Goal: Task Accomplishment & Management: Complete application form

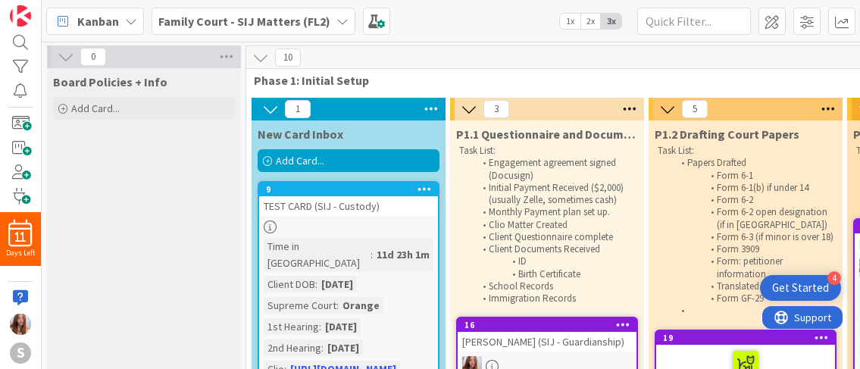
click at [320, 165] on span "Add Card..." at bounding box center [300, 161] width 48 height 14
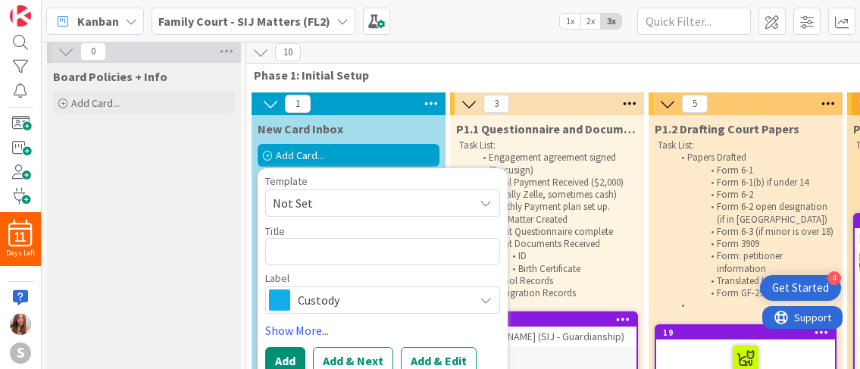
scroll to position [6, 0]
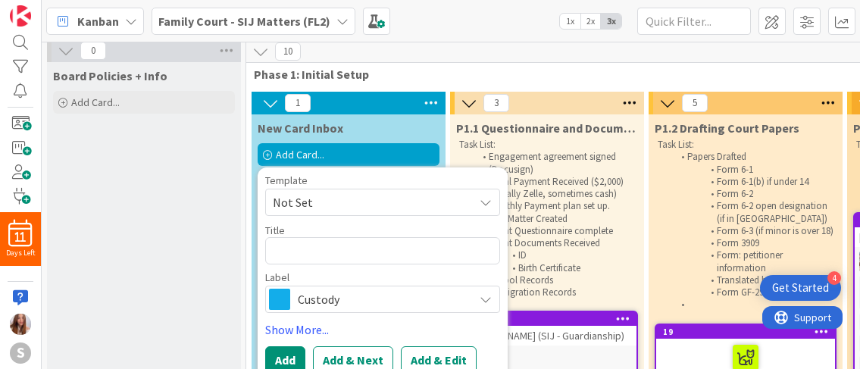
click at [299, 308] on span "Custody" at bounding box center [382, 299] width 168 height 21
click at [299, 308] on body "4 Get Started 11 Days Left S Kanban Family Court - SIJ Matters (FL2) 1x 2x 3x 0…" at bounding box center [430, 184] width 860 height 369
click at [343, 293] on span "Custody" at bounding box center [382, 299] width 168 height 21
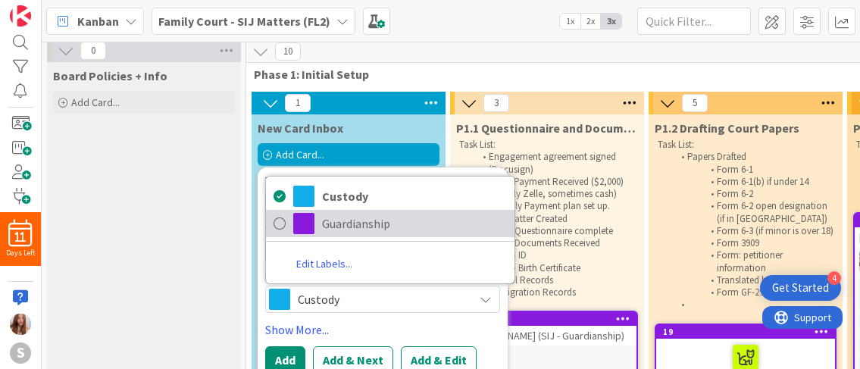
click at [325, 227] on span "Guardianship" at bounding box center [414, 223] width 185 height 23
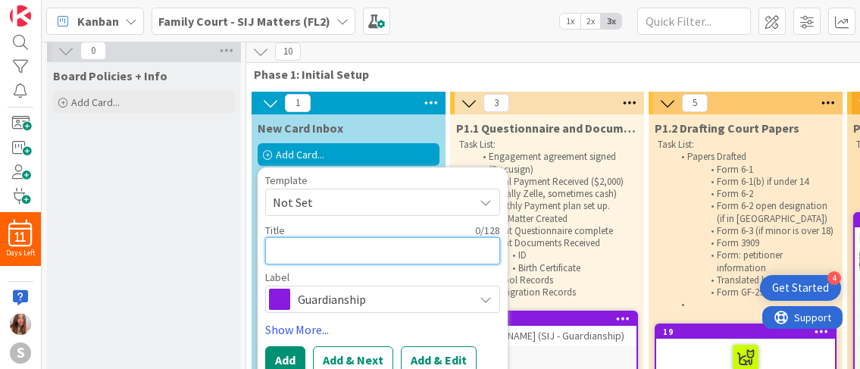
click at [323, 237] on textarea at bounding box center [382, 250] width 235 height 27
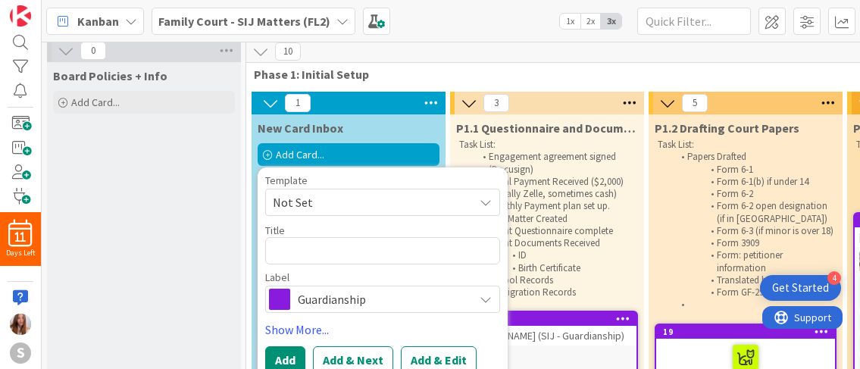
click at [342, 199] on span "Not Set" at bounding box center [367, 202] width 189 height 20
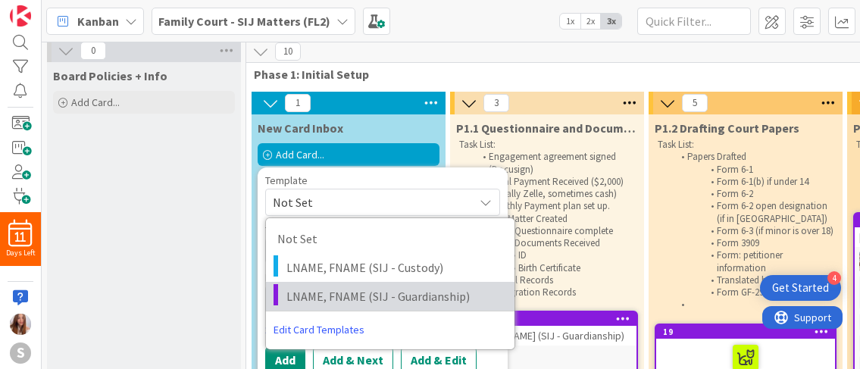
click at [366, 286] on link "LNAME, FNAME (SIJ - Guardianship)" at bounding box center [390, 296] width 249 height 29
type textarea "x"
type textarea "LNAME, FNAME (SIJ - Guardianship)"
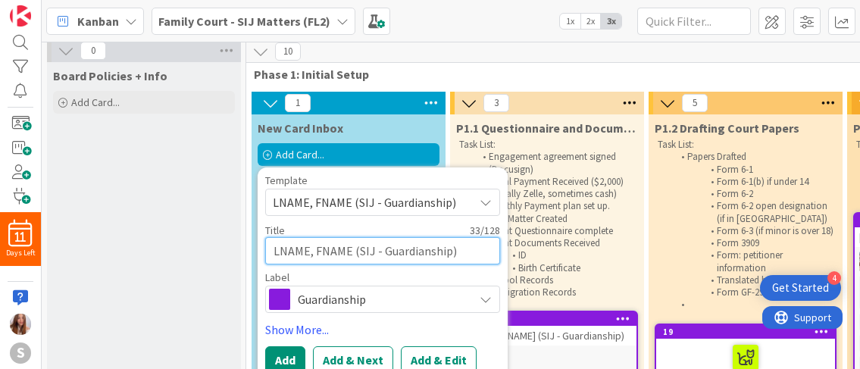
click at [352, 252] on textarea "LNAME, FNAME (SIJ - Guardianship)" at bounding box center [382, 250] width 235 height 27
drag, startPoint x: 352, startPoint y: 252, endPoint x: 298, endPoint y: 255, distance: 53.9
click at [298, 255] on textarea "LNAME, FNAME (SIJ - Guardianship)" at bounding box center [382, 250] width 235 height 27
type textarea "x"
type textarea "SIJ - Guardianship)"
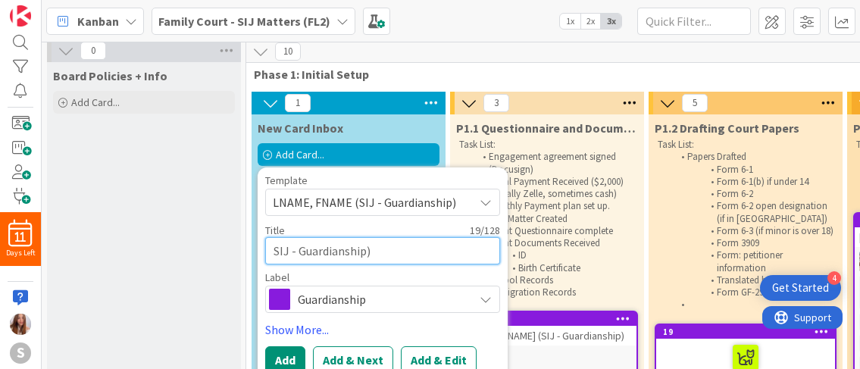
type textarea "x"
type textarea "GSIJ - Guardianship)"
type textarea "x"
type textarea "GUSIJ - Guardianship)"
type textarea "x"
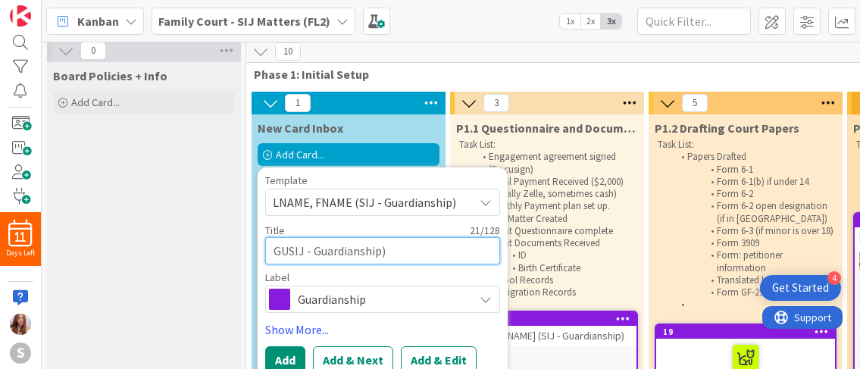
type textarea "GUTSIJ - Guardianship)"
type textarea "x"
type textarea "GUTASIJ - Guardianship)"
type textarea "x"
type textarea "GUTAMSIJ - Guardianship)"
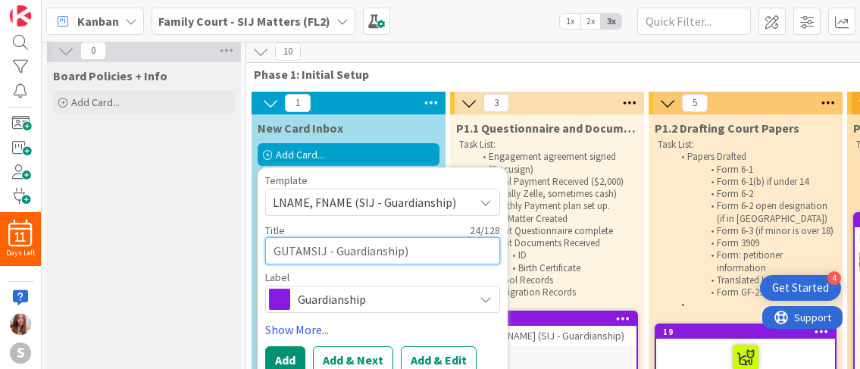
type textarea "x"
type textarea "GUTAMASIJ - Guardianship)"
type textarea "x"
type textarea "[PERSON_NAME],SIJ - Guardianship)"
type textarea "x"
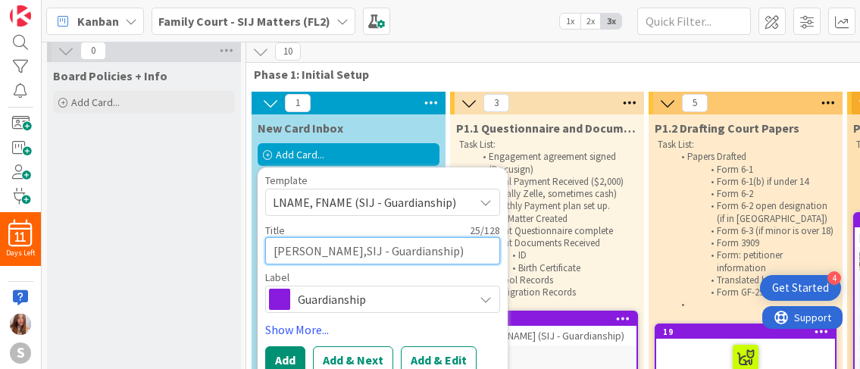
type textarea "[PERSON_NAME], SIJ - Guardianship)"
type textarea "x"
type textarea "[PERSON_NAME], ESIJ - Guardianship)"
type textarea "x"
type textarea "[PERSON_NAME], EVSIJ - Guardianship)"
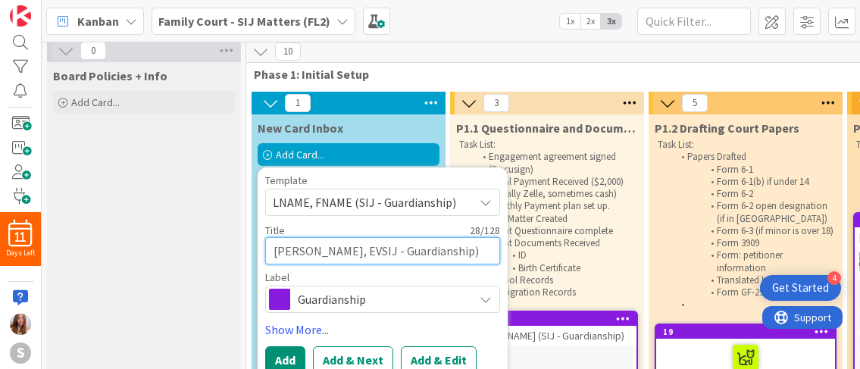
type textarea "x"
type textarea "GUTAMA, EVESIJ - Guardianship)"
type textarea "x"
type textarea "[PERSON_NAME], EVELSIJ - Guardianship)"
type textarea "x"
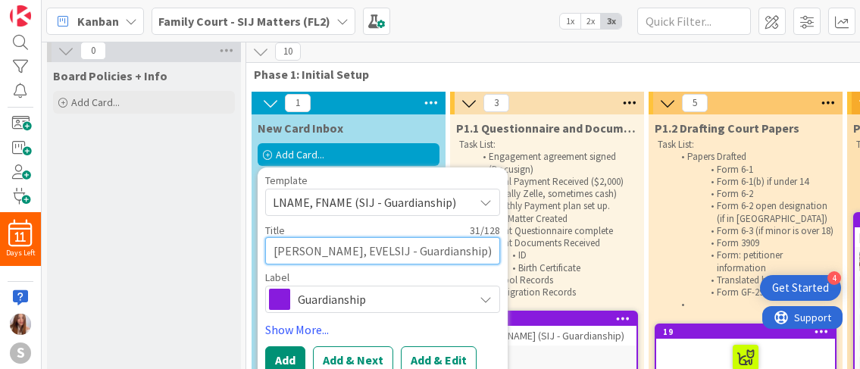
type textarea "[PERSON_NAME], EVELYSIJ - Guardianship)"
type textarea "x"
type textarea "[PERSON_NAME], EVELYNSIJ - Guardianship)"
type textarea "x"
type textarea "[PERSON_NAME] - Guardianship)"
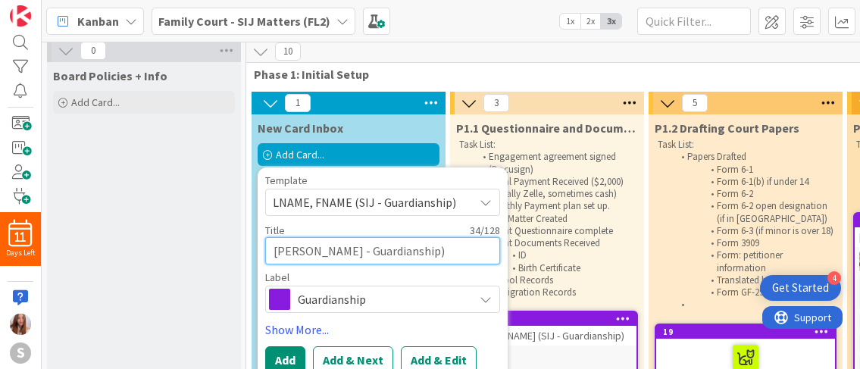
type textarea "x"
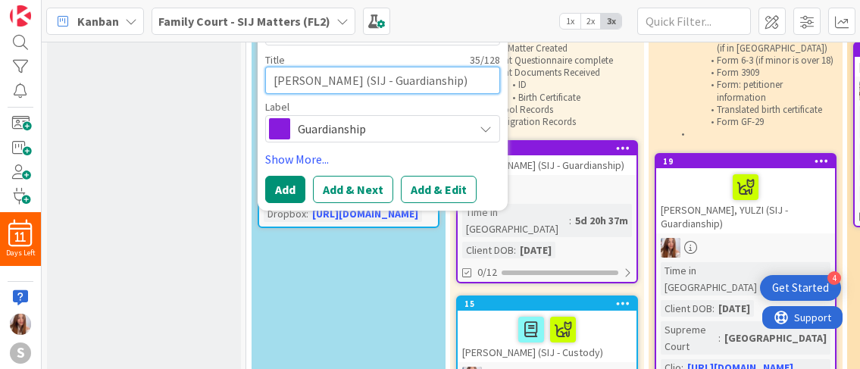
scroll to position [171, 0]
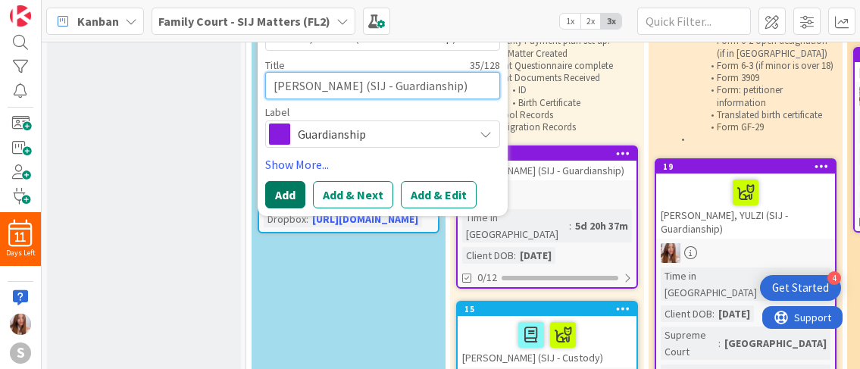
type textarea "[PERSON_NAME] (SIJ - Guardianship)"
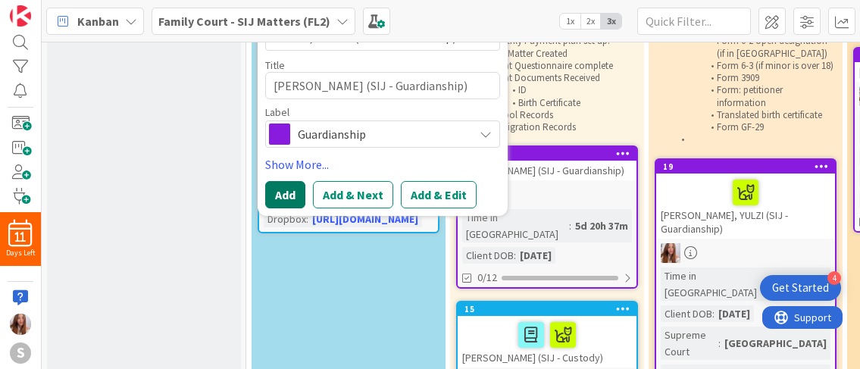
click at [284, 198] on button "Add" at bounding box center [285, 194] width 40 height 27
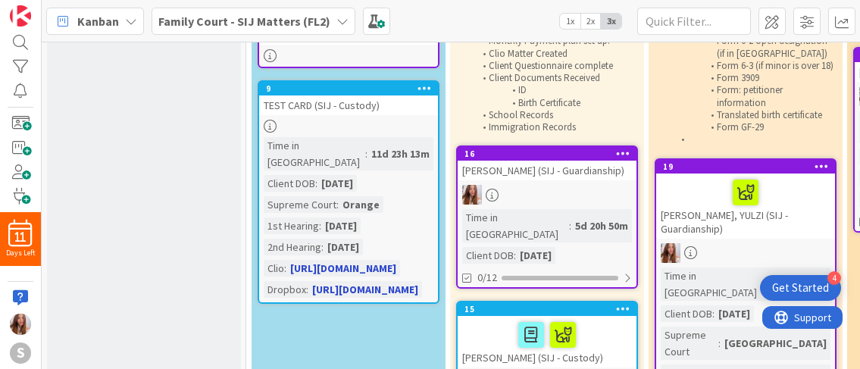
click at [367, 113] on div "TEST CARD (SIJ - Custody)" at bounding box center [348, 105] width 179 height 20
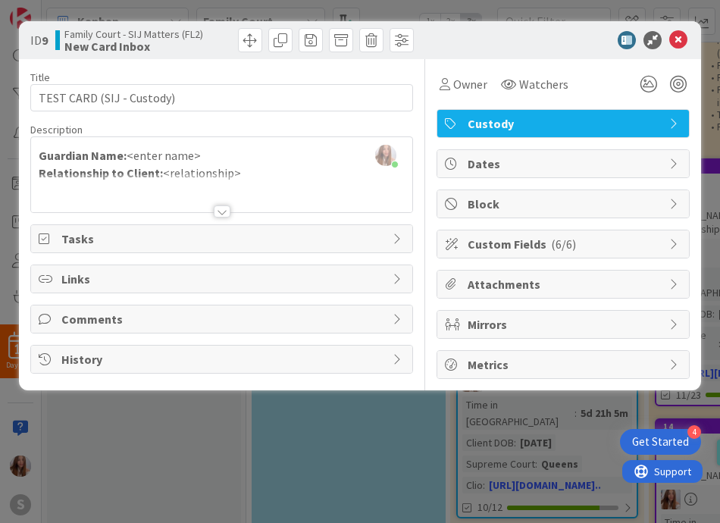
click at [151, 160] on div "[PERSON_NAME] just joined Guardian Name: <enter name> Relationship to Client: <…" at bounding box center [221, 174] width 381 height 75
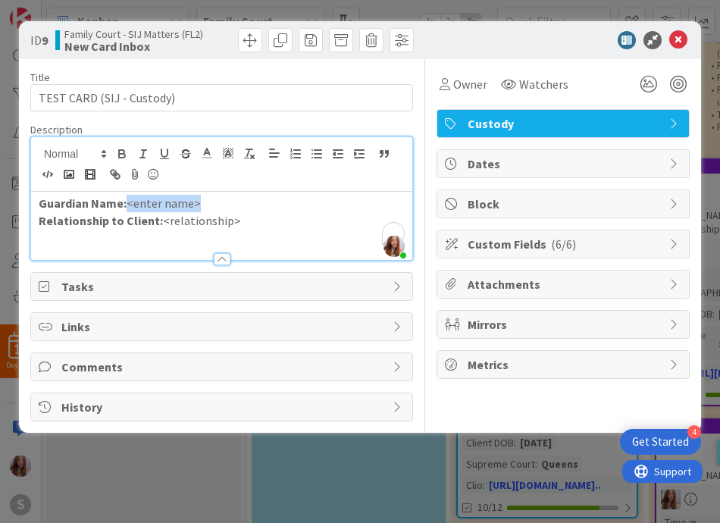
drag, startPoint x: 205, startPoint y: 205, endPoint x: 129, endPoint y: 211, distance: 76.8
click at [129, 211] on p "Guardian Name: <enter name>" at bounding box center [222, 203] width 366 height 17
drag, startPoint x: 249, startPoint y: 217, endPoint x: 173, endPoint y: 214, distance: 76.6
click at [161, 223] on p "Relationship to Client: <relationship>" at bounding box center [222, 220] width 366 height 17
click at [591, 246] on span "Custom Fields ( 6/6 )" at bounding box center [564, 244] width 194 height 18
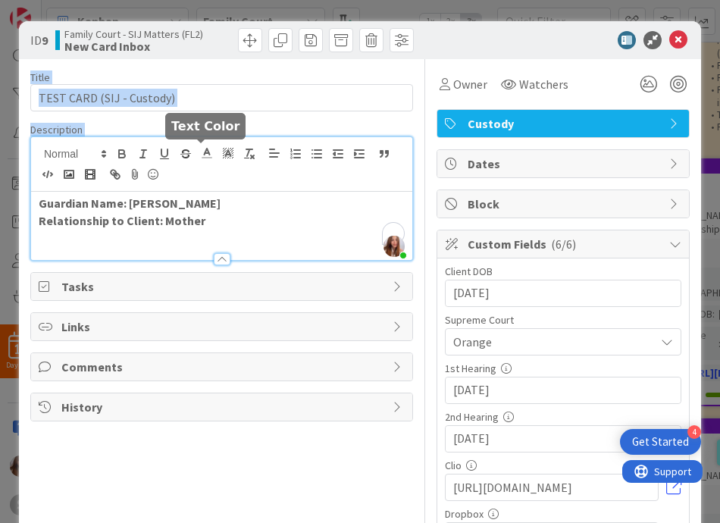
drag, startPoint x: 187, startPoint y: 51, endPoint x: 201, endPoint y: 178, distance: 128.0
click at [201, 178] on div "ID 9 Family Court - SIJ Matters (FL2) New Card Inbox Title 25 / 128 TEST CARD (…" at bounding box center [360, 355] width 682 height 668
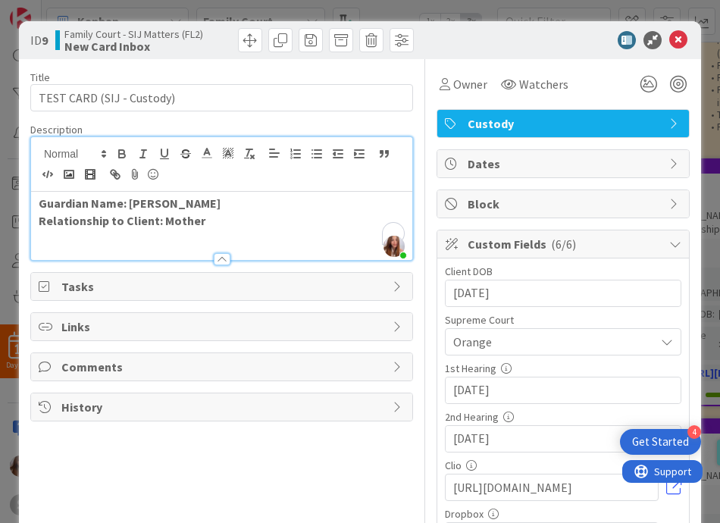
click at [119, 40] on b "New Card Inbox" at bounding box center [133, 46] width 139 height 12
click at [242, 39] on span at bounding box center [250, 40] width 24 height 24
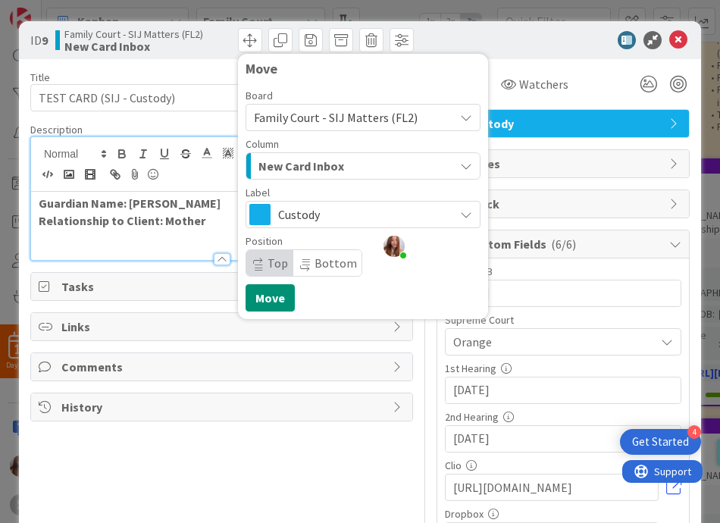
click at [333, 114] on span "Family Court - SIJ Matters (FL2)" at bounding box center [336, 117] width 164 height 15
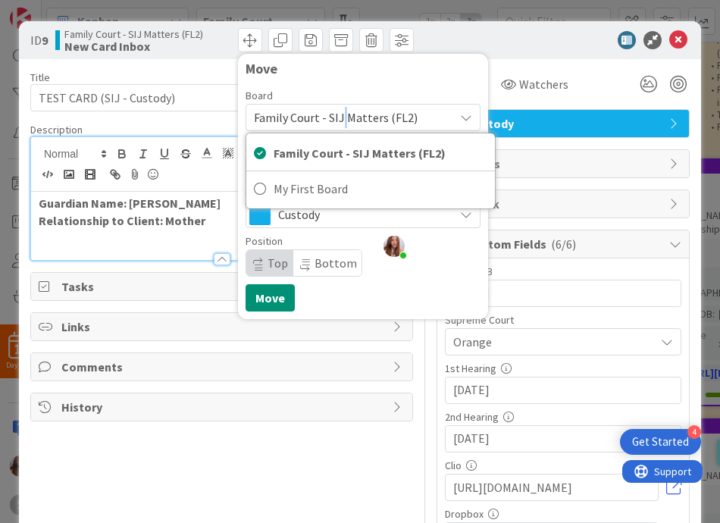
click at [333, 114] on span "Family Court - SIJ Matters (FL2)" at bounding box center [336, 117] width 164 height 15
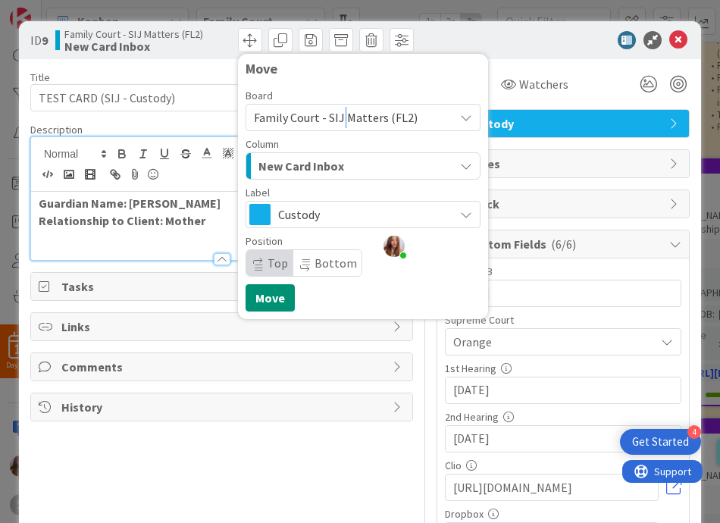
click at [365, 178] on button "New Card Inbox" at bounding box center [362, 165] width 235 height 27
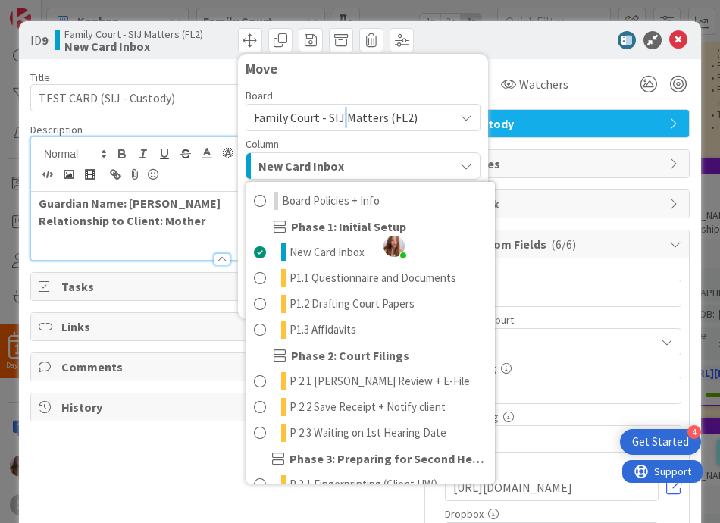
click at [365, 178] on button "New Card Inbox" at bounding box center [362, 165] width 235 height 27
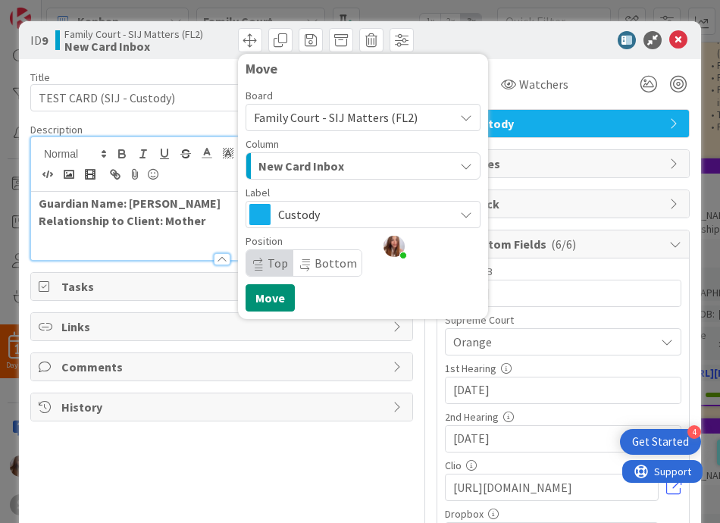
click at [568, 24] on div "ID 9 Family Court - SIJ Matters (FL2) New Card Inbox Move Board Family Court - …" at bounding box center [360, 40] width 682 height 38
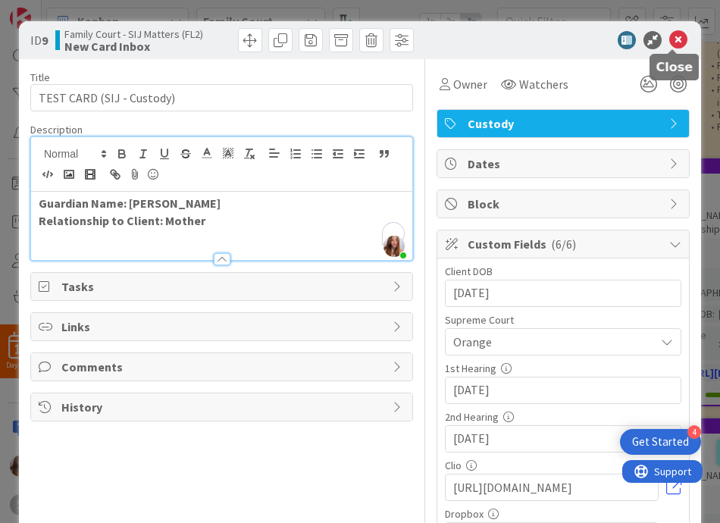
click at [677, 45] on icon at bounding box center [678, 40] width 18 height 18
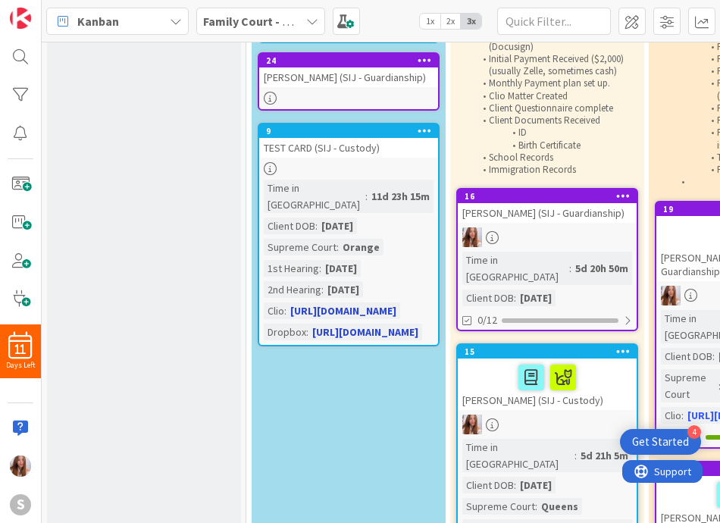
scroll to position [126, 0]
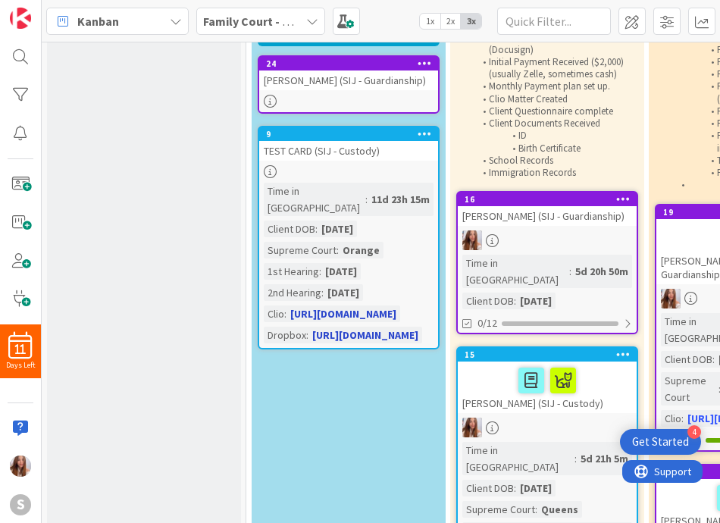
click at [362, 151] on div "TEST CARD (SIJ - Custody)" at bounding box center [348, 151] width 179 height 20
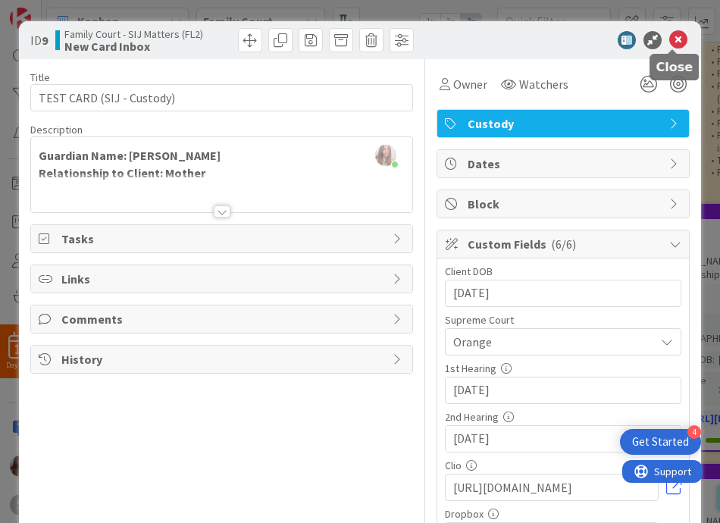
click at [671, 42] on icon at bounding box center [678, 40] width 18 height 18
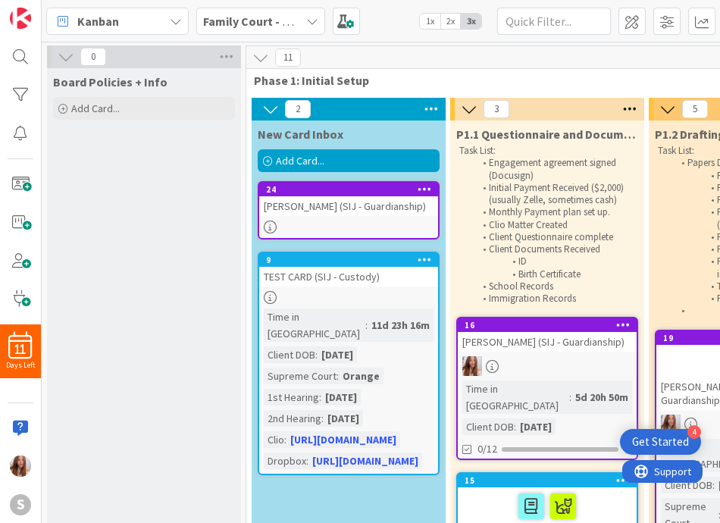
click at [361, 210] on div "[PERSON_NAME] (SIJ - Guardianship)" at bounding box center [348, 206] width 179 height 20
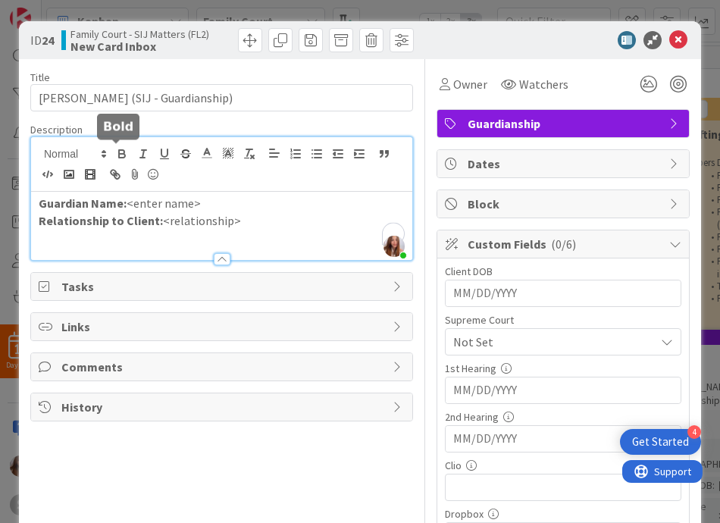
drag, startPoint x: 152, startPoint y: 152, endPoint x: 130, endPoint y: 188, distance: 42.9
click at [130, 188] on div "[PERSON_NAME] just joined Guardian Name: <enter name> Relationship to Client: <…" at bounding box center [221, 198] width 381 height 123
drag, startPoint x: 239, startPoint y: 199, endPoint x: 127, endPoint y: 205, distance: 112.3
click at [127, 205] on p "Guardian Name: <enter name>" at bounding box center [222, 203] width 366 height 17
click at [125, 205] on p "Guardian Name: <enter name>" at bounding box center [222, 203] width 366 height 17
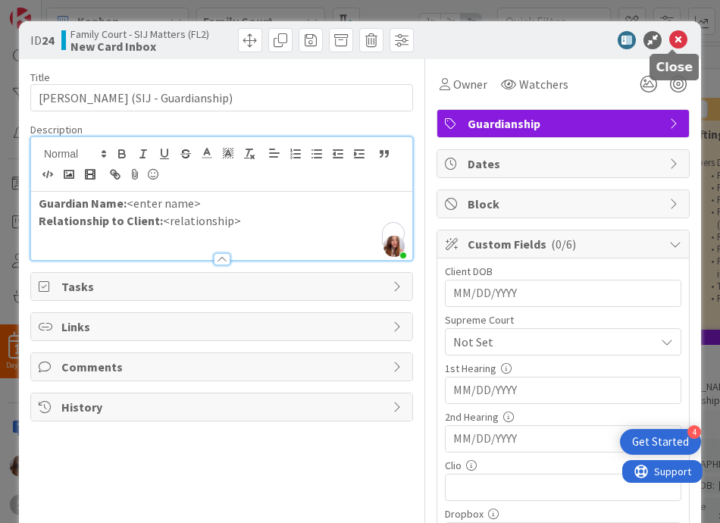
click at [677, 42] on icon at bounding box center [678, 40] width 18 height 18
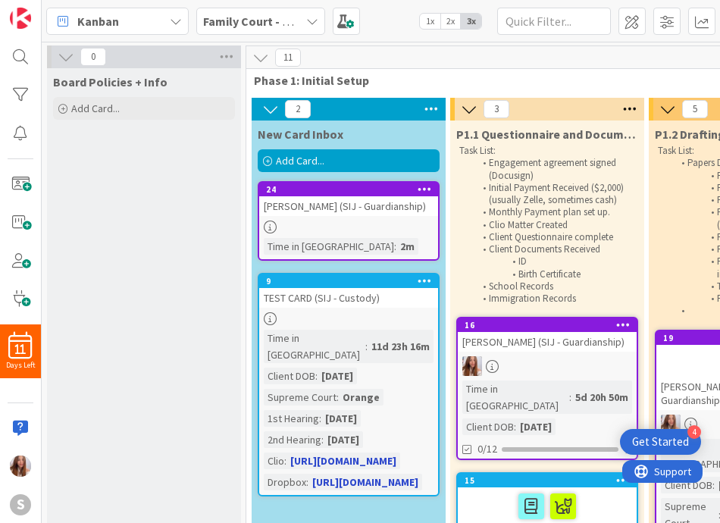
click at [350, 294] on div "TEST CARD (SIJ - Custody)" at bounding box center [348, 298] width 179 height 20
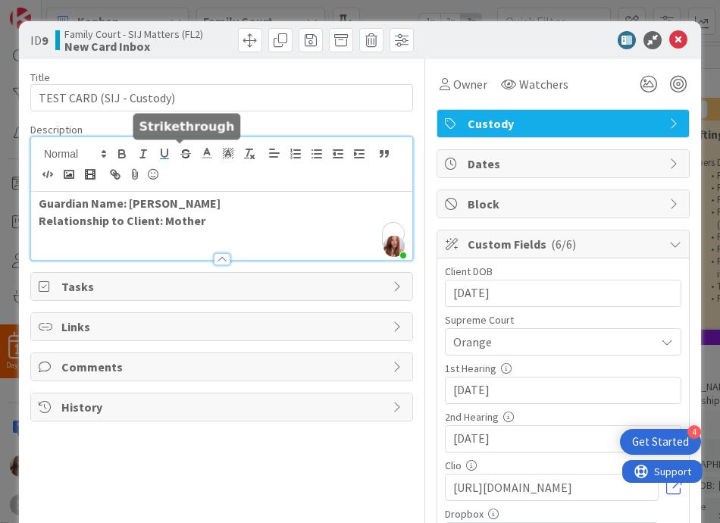
drag, startPoint x: 205, startPoint y: 158, endPoint x: 167, endPoint y: 161, distance: 38.7
click at [167, 160] on div "[PERSON_NAME] just joined Guardian Name: [PERSON_NAME] Relationship to Client: …" at bounding box center [221, 198] width 381 height 123
drag, startPoint x: 239, startPoint y: 208, endPoint x: 123, endPoint y: 207, distance: 115.9
click at [123, 207] on p "Guardian Name: [PERSON_NAME]" at bounding box center [222, 203] width 366 height 17
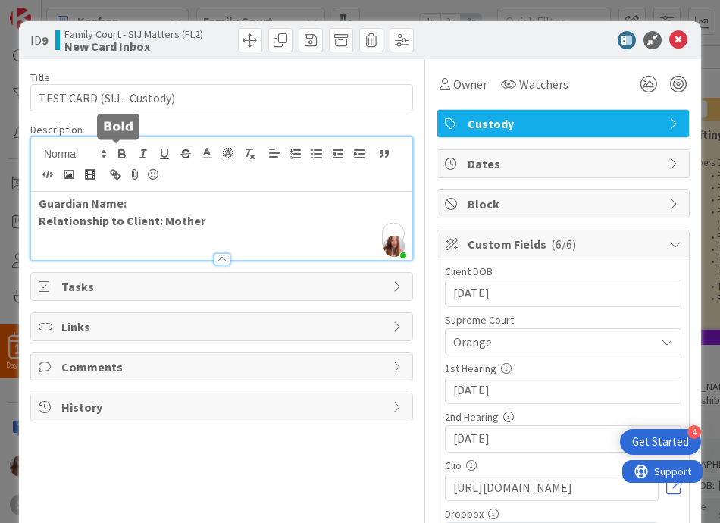
click at [115, 156] on icon "button" at bounding box center [122, 154] width 14 height 14
click at [680, 33] on icon at bounding box center [678, 40] width 18 height 18
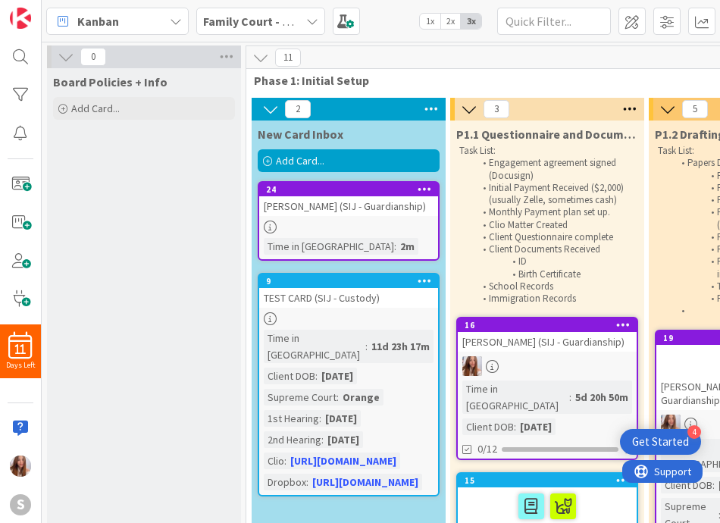
click at [394, 209] on div "[PERSON_NAME] (SIJ - Guardianship)" at bounding box center [348, 206] width 179 height 20
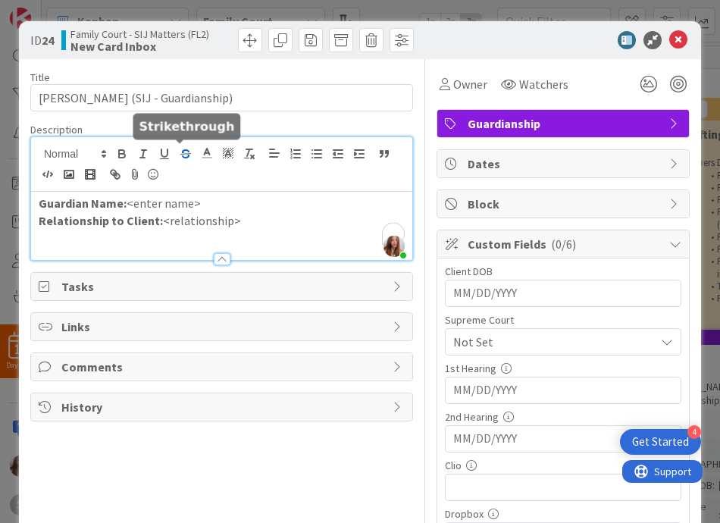
drag, startPoint x: 199, startPoint y: 151, endPoint x: 173, endPoint y: 158, distance: 26.6
click at [173, 158] on div "[PERSON_NAME] just joined Guardian Name: <enter name> Relationship to Client: <…" at bounding box center [221, 198] width 381 height 123
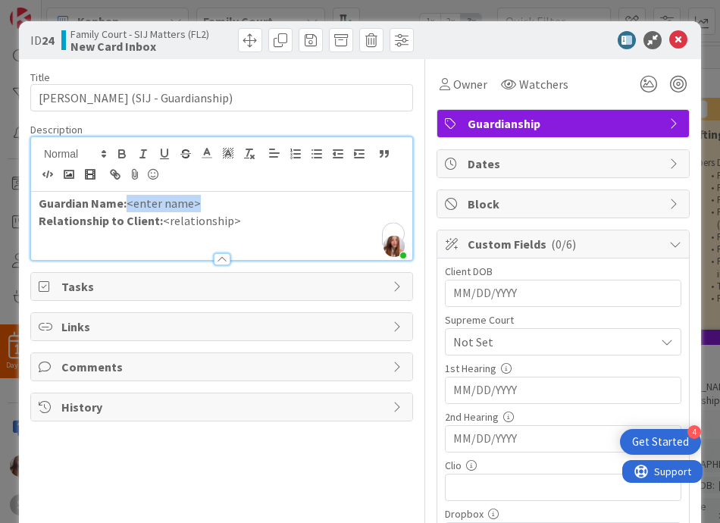
drag, startPoint x: 206, startPoint y: 207, endPoint x: 123, endPoint y: 207, distance: 83.3
click at [123, 207] on p "Guardian Name: <enter name>" at bounding box center [222, 203] width 366 height 17
drag, startPoint x: 245, startPoint y: 234, endPoint x: 245, endPoint y: 226, distance: 8.4
click at [245, 234] on div "Guardian Name: [PERSON_NAME] Relationship to Client: <relationship>" at bounding box center [221, 226] width 381 height 68
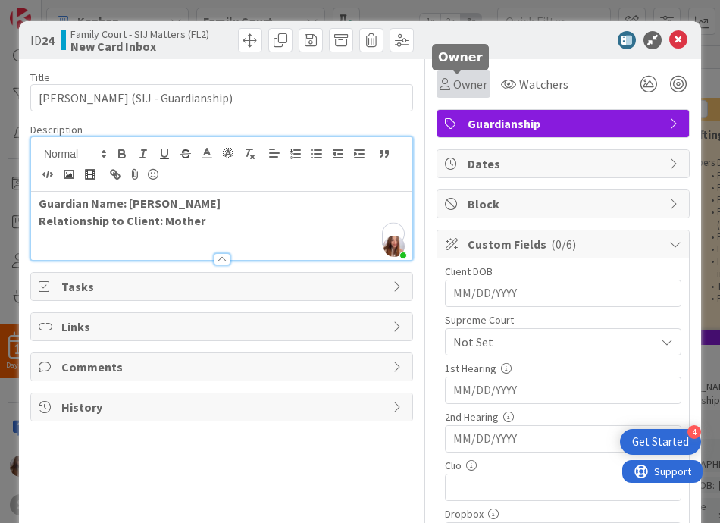
click at [477, 76] on span "Owner" at bounding box center [470, 84] width 34 height 18
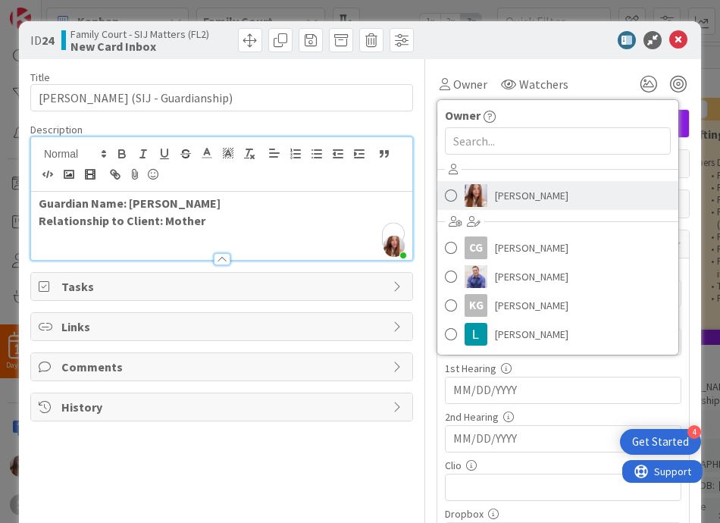
click at [498, 194] on span "[PERSON_NAME]" at bounding box center [531, 195] width 73 height 23
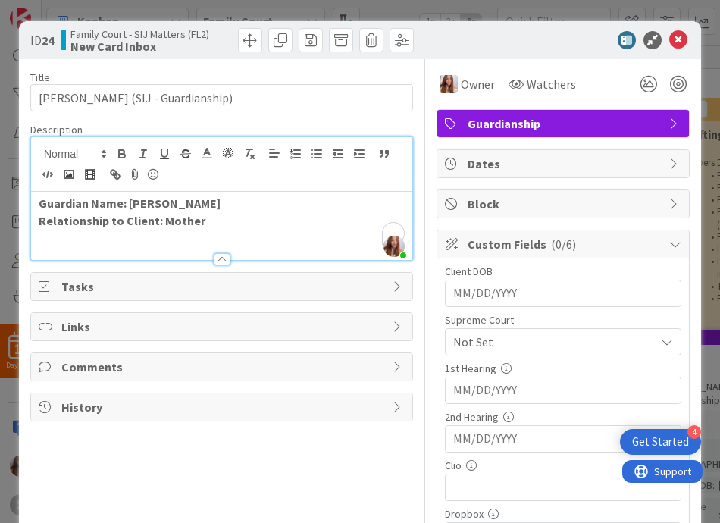
click at [469, 290] on input "MM/DD/YYYY" at bounding box center [563, 293] width 220 height 26
type input "[DATE]"
click at [518, 347] on span "Not Set" at bounding box center [550, 341] width 194 height 21
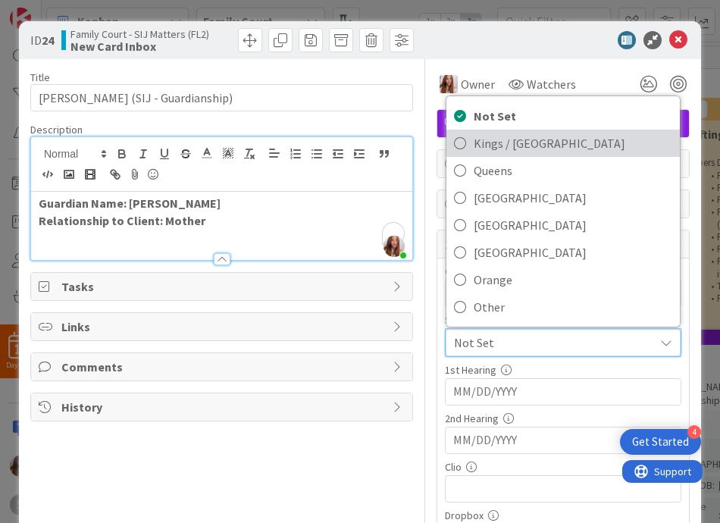
click at [514, 150] on span "Kings / [GEOGRAPHIC_DATA]" at bounding box center [573, 143] width 199 height 23
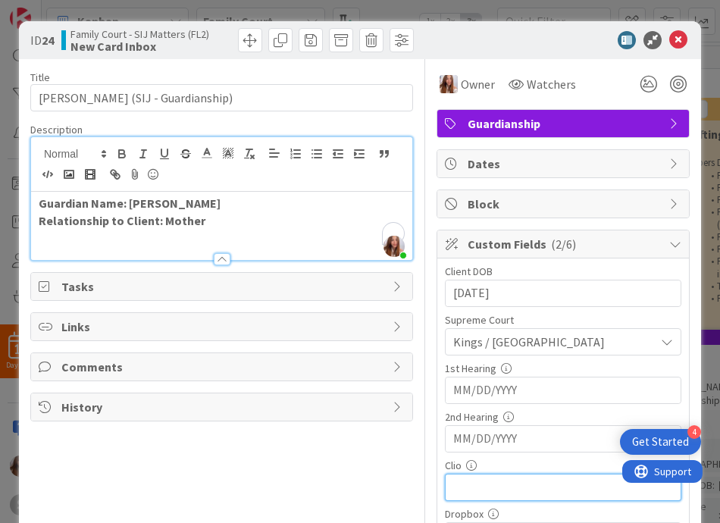
click at [489, 491] on input "text" at bounding box center [563, 487] width 236 height 27
paste input "[URL][DOMAIN_NAME]"
type input "[URL][DOMAIN_NAME]"
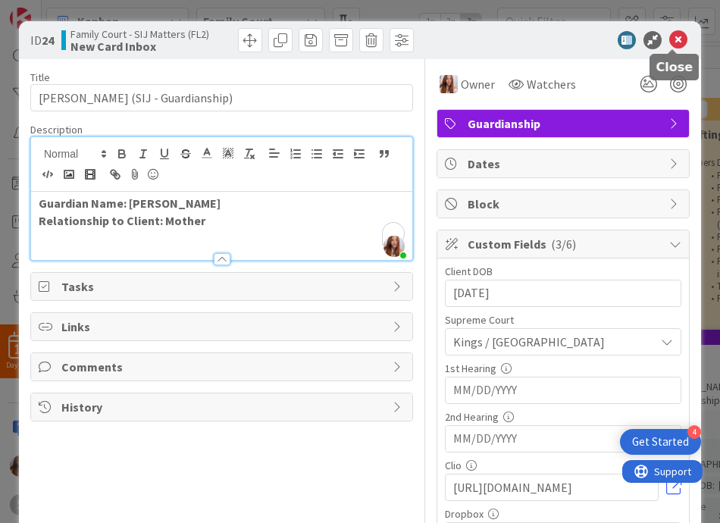
click at [678, 44] on icon at bounding box center [678, 40] width 18 height 18
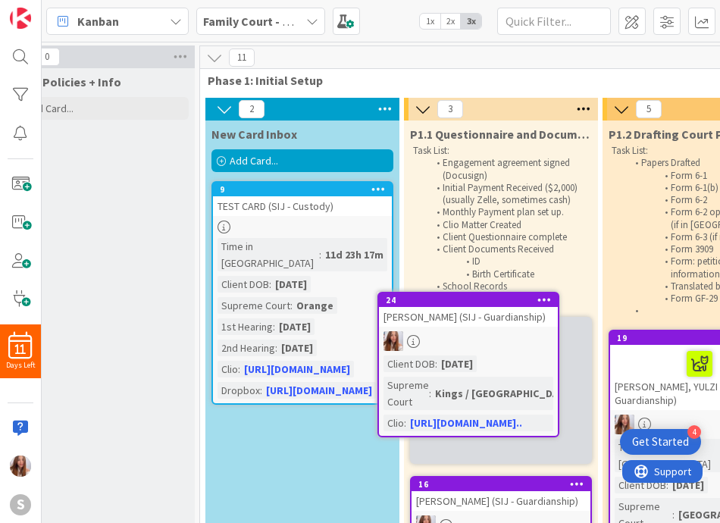
scroll to position [0, 58]
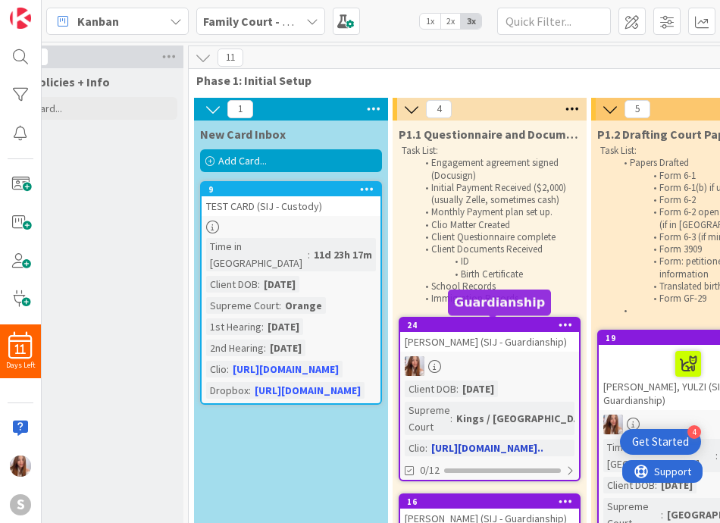
click at [539, 322] on div "24" at bounding box center [493, 325] width 172 height 11
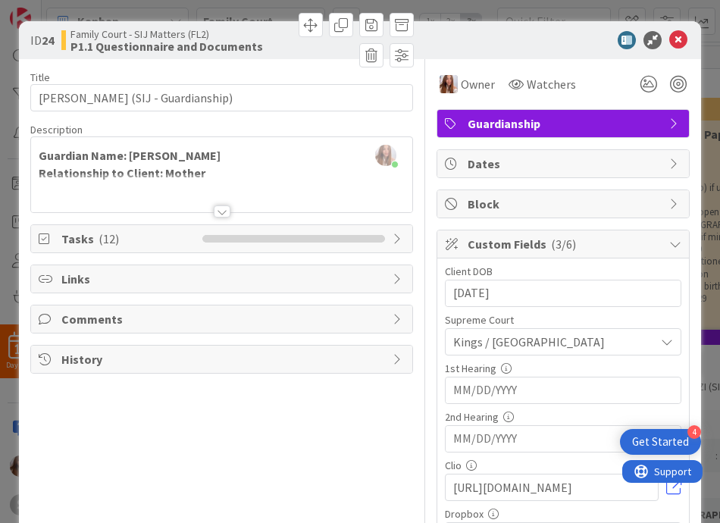
click at [275, 223] on div "Title 35 / 128 [PERSON_NAME] (SIJ - Guardianship) Description [PERSON_NAME] jus…" at bounding box center [221, 368] width 383 height 619
click at [293, 235] on li at bounding box center [300, 239] width 15 height 8
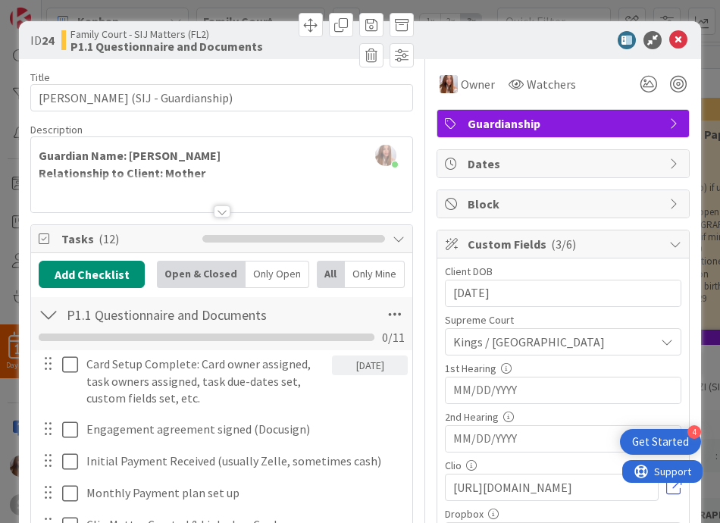
click at [202, 236] on li at bounding box center [209, 239] width 15 height 8
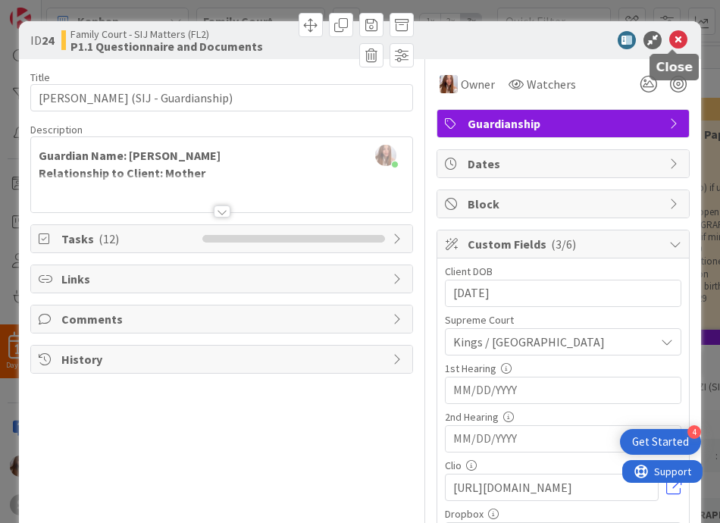
click at [674, 46] on icon at bounding box center [678, 40] width 18 height 18
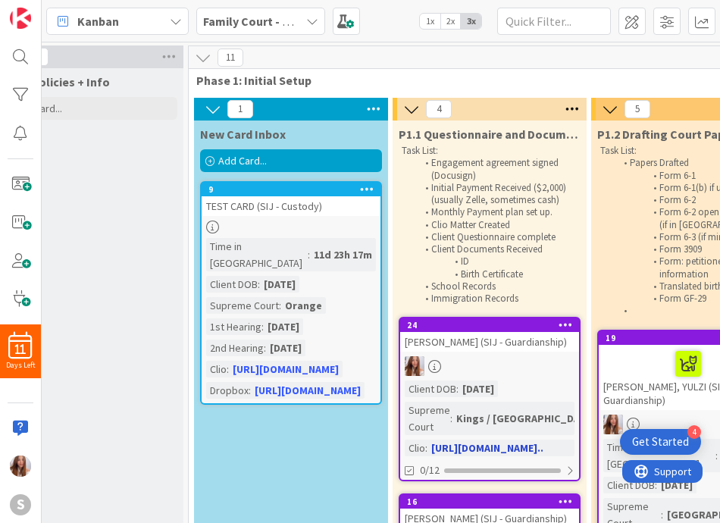
click at [520, 346] on div "[PERSON_NAME] (SIJ - Guardianship)" at bounding box center [489, 342] width 179 height 20
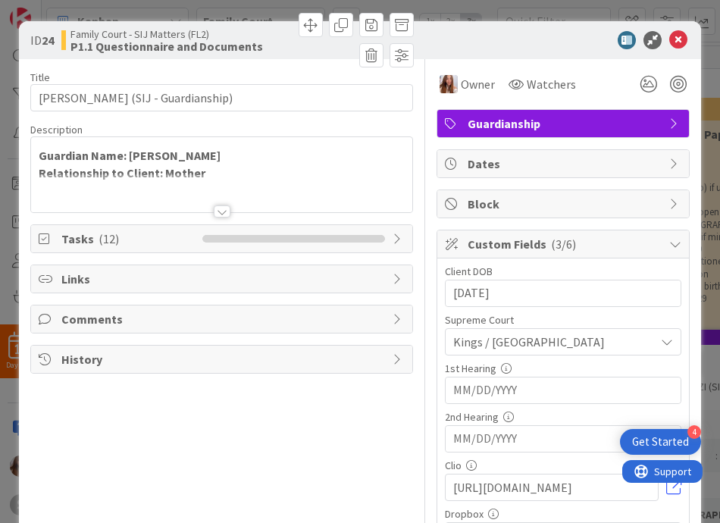
click at [256, 236] on li at bounding box center [255, 239] width 15 height 8
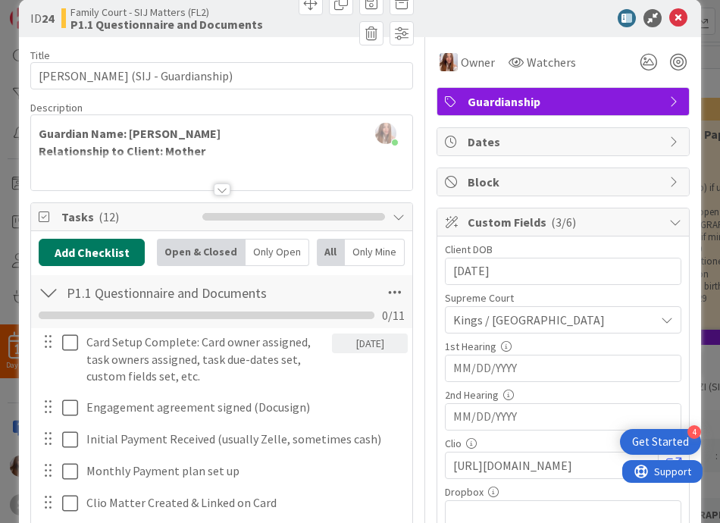
scroll to position [36, 0]
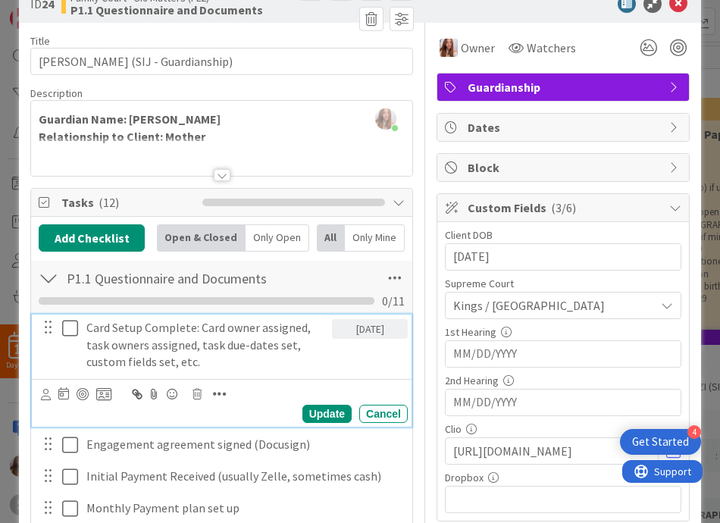
click at [67, 319] on icon at bounding box center [70, 328] width 16 height 18
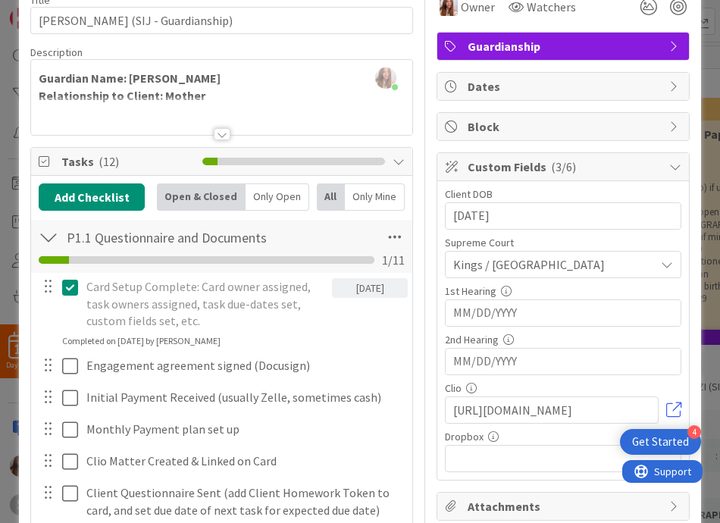
scroll to position [78, 0]
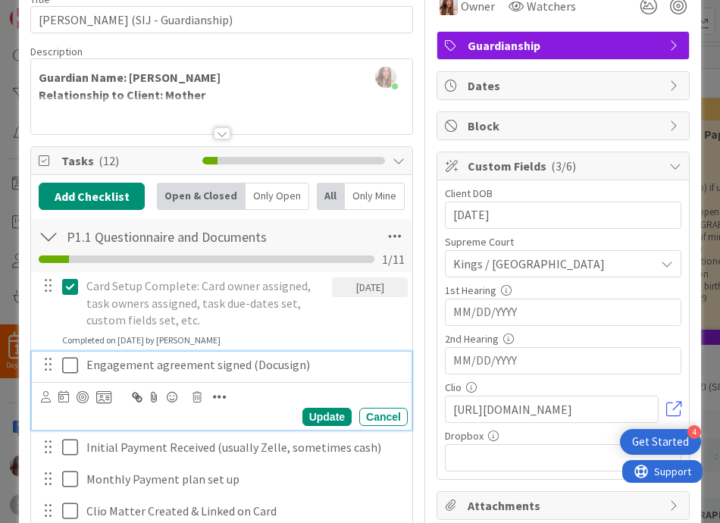
click at [66, 367] on icon at bounding box center [70, 365] width 16 height 18
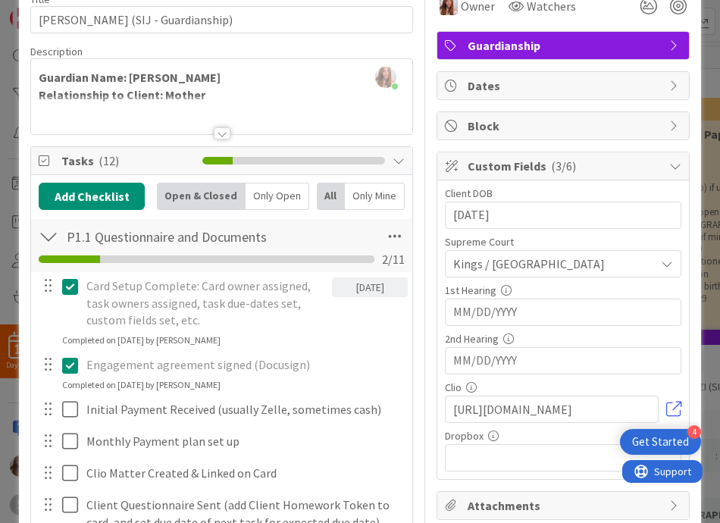
click at [80, 414] on div "Initial Payment Received (usually Zelle, sometimes cash)" at bounding box center [243, 409] width 327 height 27
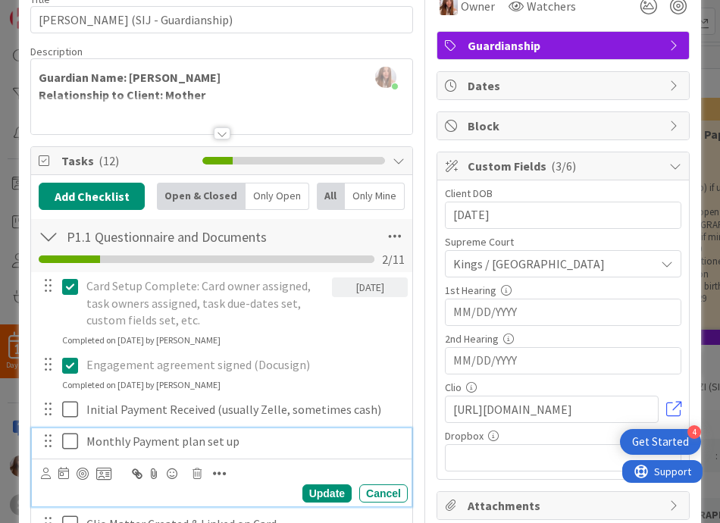
click at [66, 439] on icon at bounding box center [70, 441] width 16 height 18
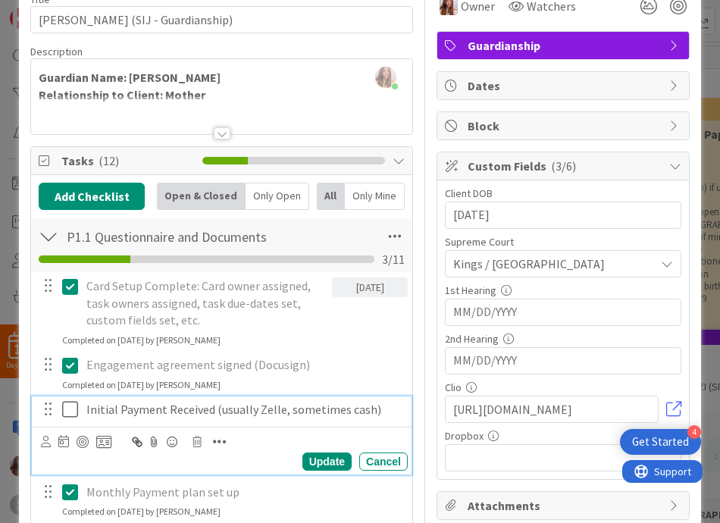
click at [73, 419] on button at bounding box center [71, 410] width 18 height 24
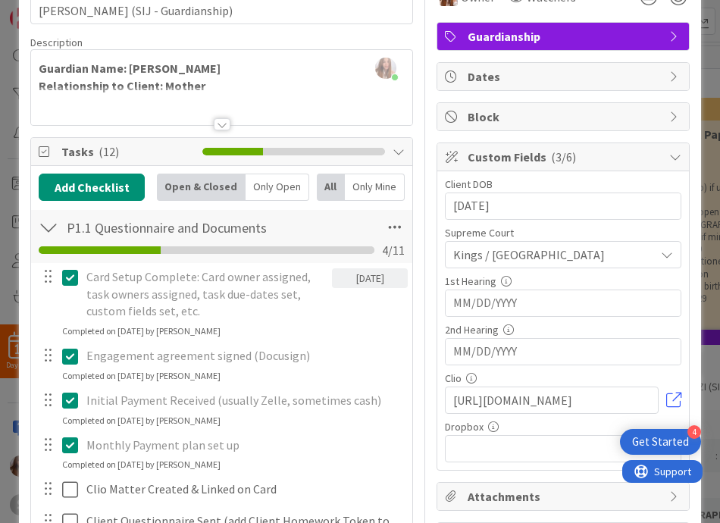
scroll to position [253, 0]
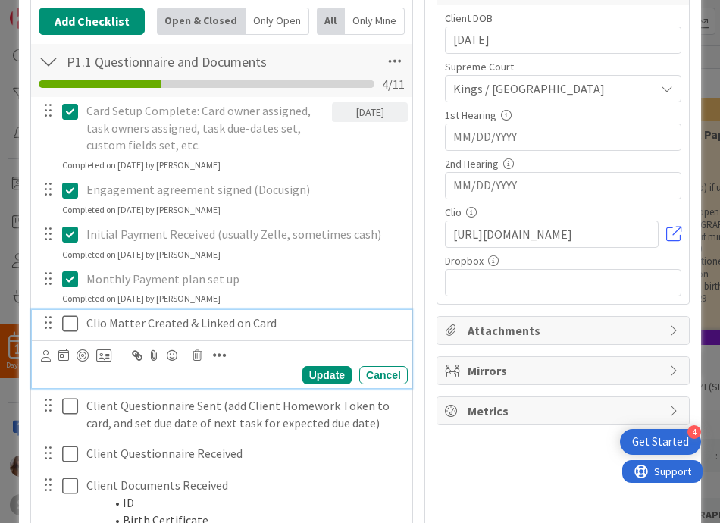
click at [62, 318] on icon at bounding box center [70, 323] width 16 height 18
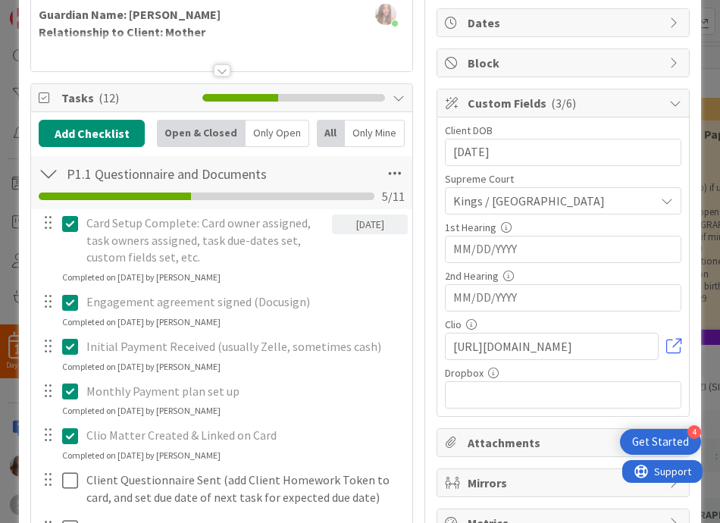
scroll to position [0, 0]
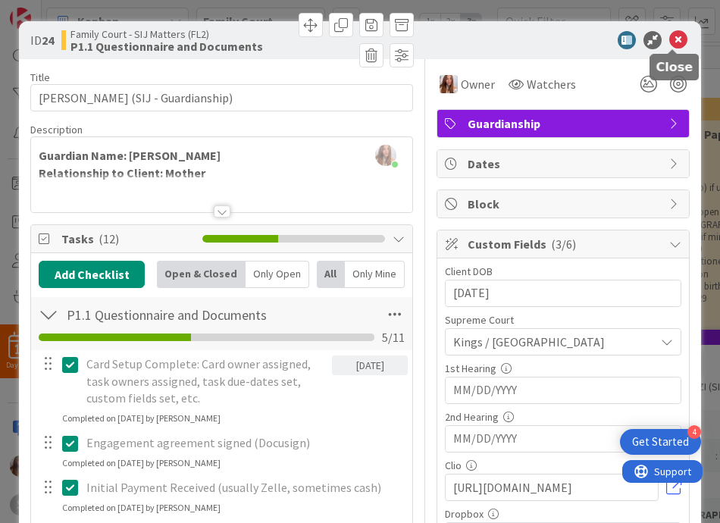
click at [669, 43] on icon at bounding box center [678, 40] width 18 height 18
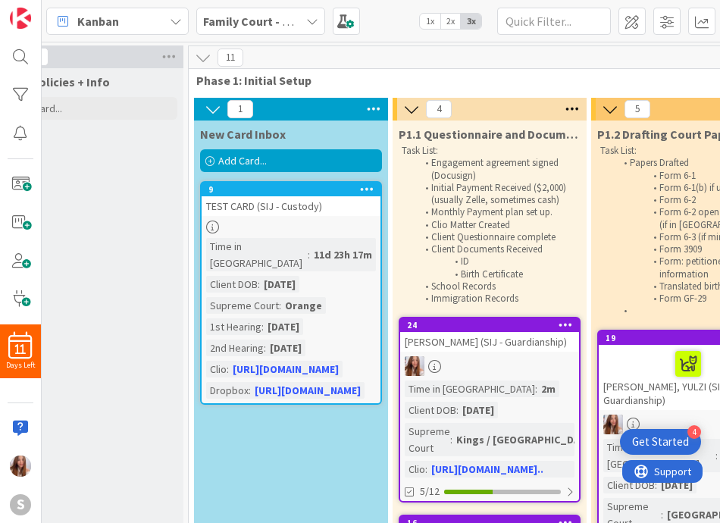
click at [324, 168] on div "Add Card..." at bounding box center [291, 160] width 182 height 23
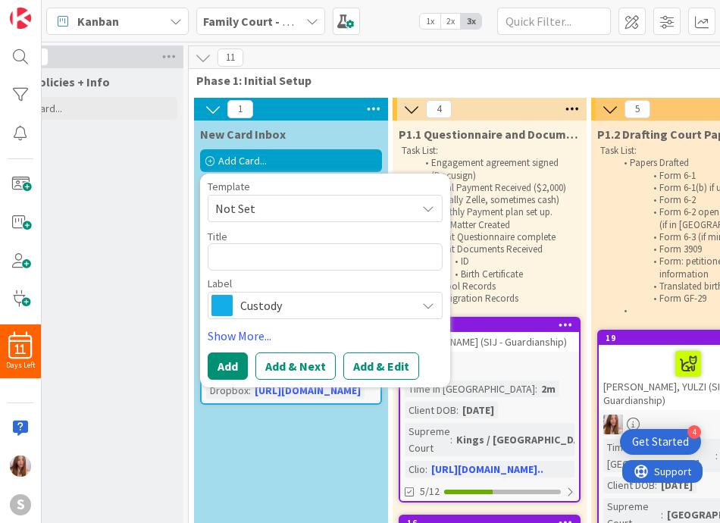
click at [280, 212] on span "Not Set" at bounding box center [309, 209] width 189 height 20
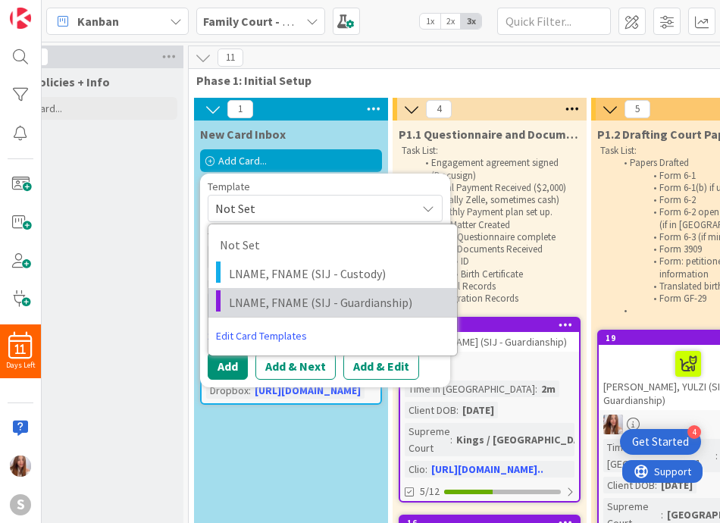
click at [299, 288] on link "LNAME, FNAME (SIJ - Guardianship)" at bounding box center [332, 302] width 249 height 29
type textarea "x"
type textarea "LNAME, FNAME (SIJ - Guardianship)"
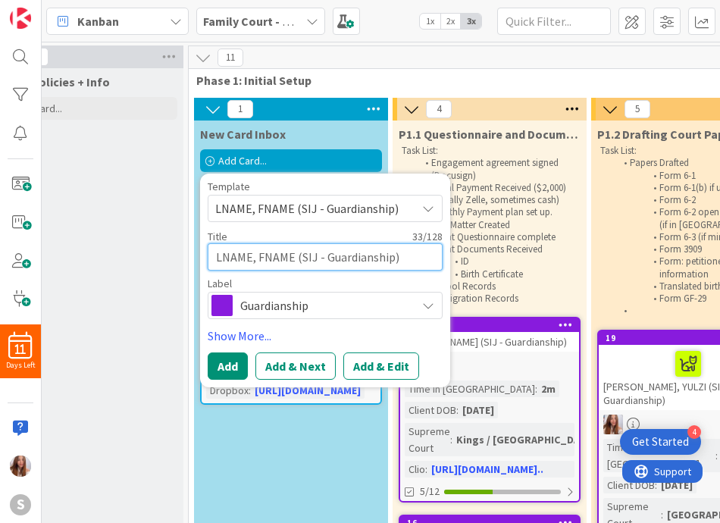
click at [285, 251] on textarea "LNAME, FNAME (SIJ - Guardianship)" at bounding box center [325, 256] width 235 height 27
drag, startPoint x: 290, startPoint y: 255, endPoint x: 199, endPoint y: 249, distance: 91.9
click at [212, 256] on textarea "LNAME, FNAME (SIJ - Guardianship)" at bounding box center [325, 256] width 235 height 27
drag, startPoint x: 293, startPoint y: 257, endPoint x: 228, endPoint y: 262, distance: 65.4
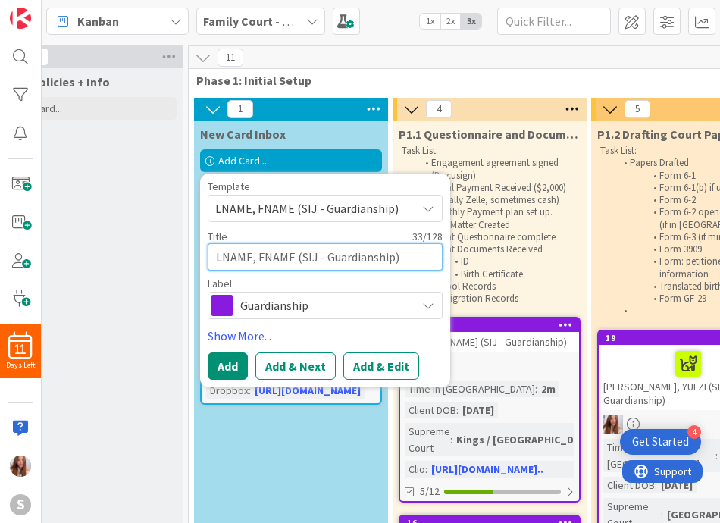
click at [228, 262] on textarea "LNAME, FNAME (SIJ - Guardianship)" at bounding box center [325, 256] width 235 height 27
drag, startPoint x: 290, startPoint y: 257, endPoint x: 204, endPoint y: 249, distance: 86.7
click at [204, 249] on div "Template LNAME, FNAME (SIJ - Guardianship) Not Set LNAME, FNAME (SIJ - Custody)…" at bounding box center [325, 280] width 250 height 214
type textarea "x"
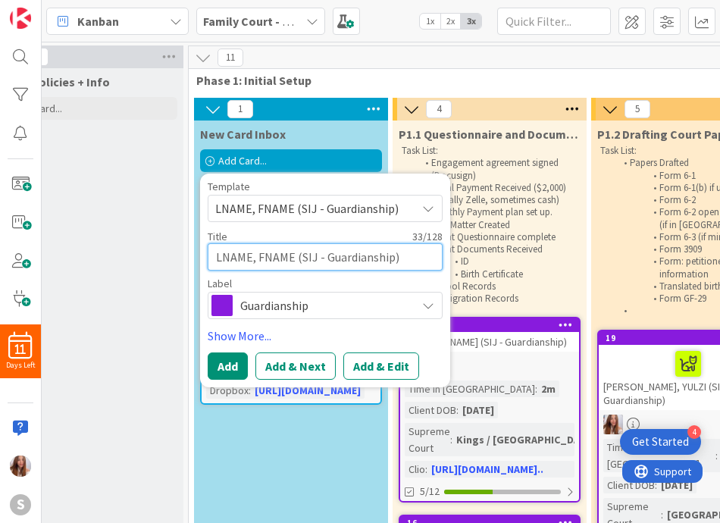
type textarea "(SIJ - Guardianship)"
type textarea "x"
type textarea "G (SIJ - Guardianship)"
type textarea "x"
type textarea "GU (SIJ - Guardianship)"
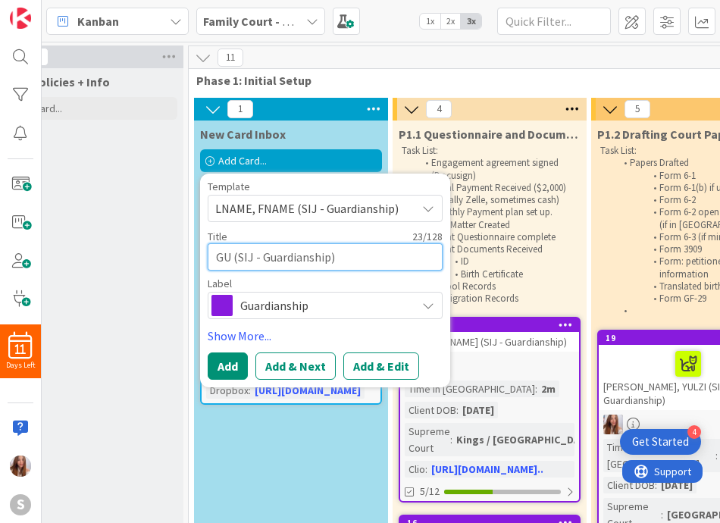
type textarea "x"
type textarea "GUA (SIJ - Guardianship)"
type textarea "x"
type textarea "GUAN (SIJ - Guardianship)"
type textarea "x"
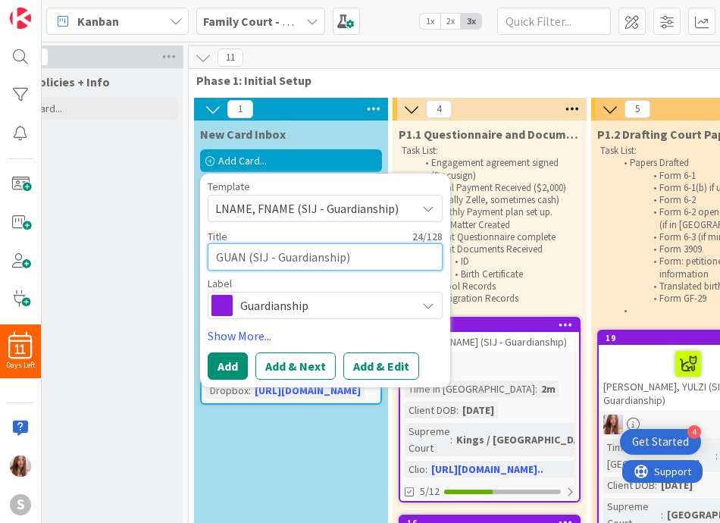
type textarea "GUANA (SIJ - Guardianship)"
type textarea "x"
type textarea "GUANA, (SIJ - Guardianship)"
type textarea "x"
type textarea "GUANA, (SIJ - Guardianship)"
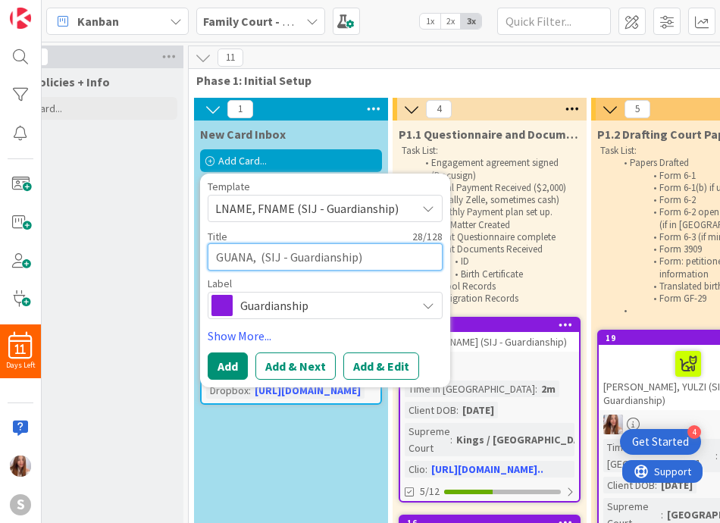
type textarea "x"
type textarea "GUANA, G (SIJ - Guardianship)"
type textarea "x"
type textarea "GUANA, GI (SIJ - Guardianship)"
type textarea "x"
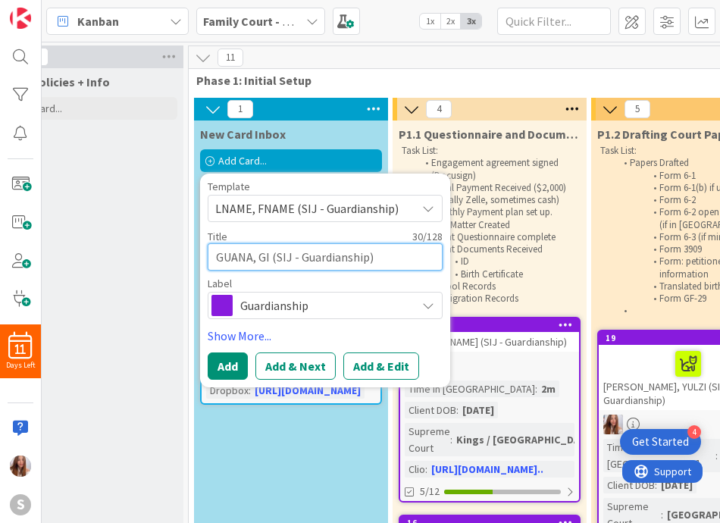
type textarea "GUANA, GIN (SIJ - Guardianship)"
type textarea "x"
type textarea "GUANA, GINJ (SIJ - Guardianship)"
type textarea "x"
type textarea "GUANA, GINJE (SIJ - Guardianship)"
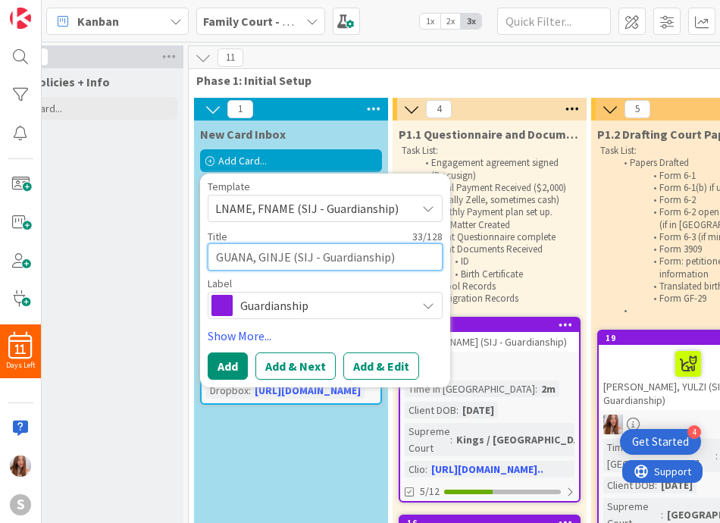
type textarea "x"
type textarea "GUANA, GINJER (SIJ - Guardianship)"
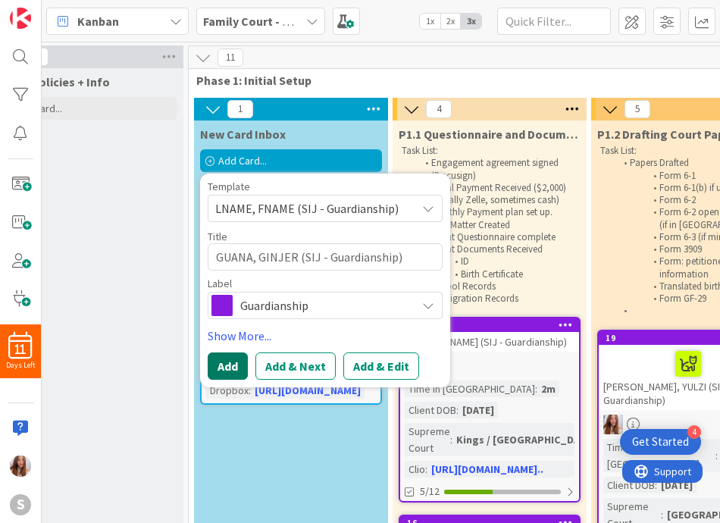
click at [229, 375] on button "Add" at bounding box center [228, 365] width 40 height 27
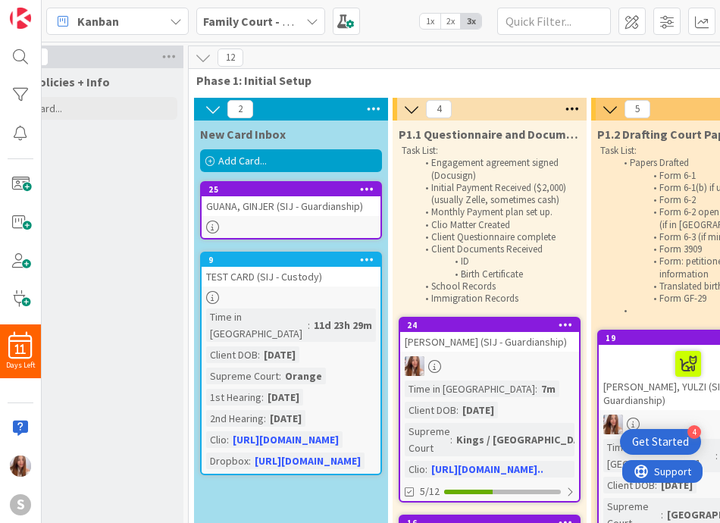
click at [351, 200] on div "GUANA, GINJER (SIJ - Guardianship)" at bounding box center [291, 206] width 179 height 20
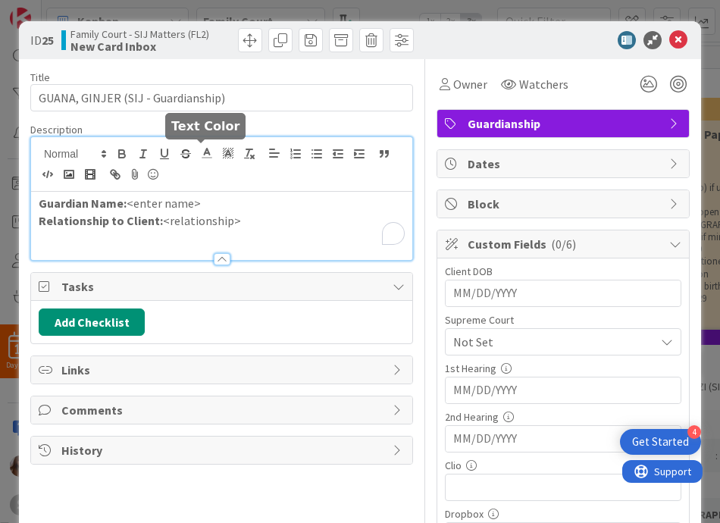
drag, startPoint x: 194, startPoint y: 158, endPoint x: 180, endPoint y: 200, distance: 44.1
click at [170, 164] on div "Guardian Name: <enter name> Relationship to Client: <relationship>" at bounding box center [221, 198] width 381 height 123
click at [202, 205] on p "Guardian Name: <enter name>" at bounding box center [222, 203] width 366 height 17
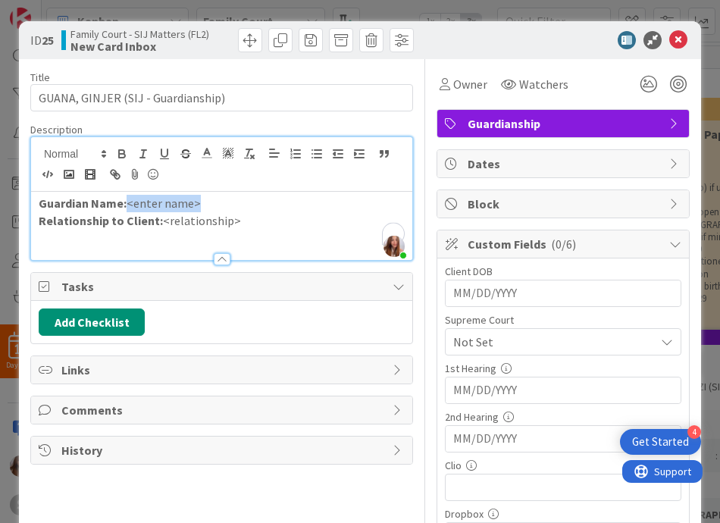
drag, startPoint x: 202, startPoint y: 205, endPoint x: 123, endPoint y: 203, distance: 78.8
click at [123, 203] on p "Guardian Name: <enter name>" at bounding box center [222, 203] width 366 height 17
drag, startPoint x: 252, startPoint y: 231, endPoint x: 155, endPoint y: 227, distance: 97.8
click at [155, 227] on div "Guardian Name: [PERSON_NAME] Relationship to Client: <relationship>" at bounding box center [221, 226] width 381 height 68
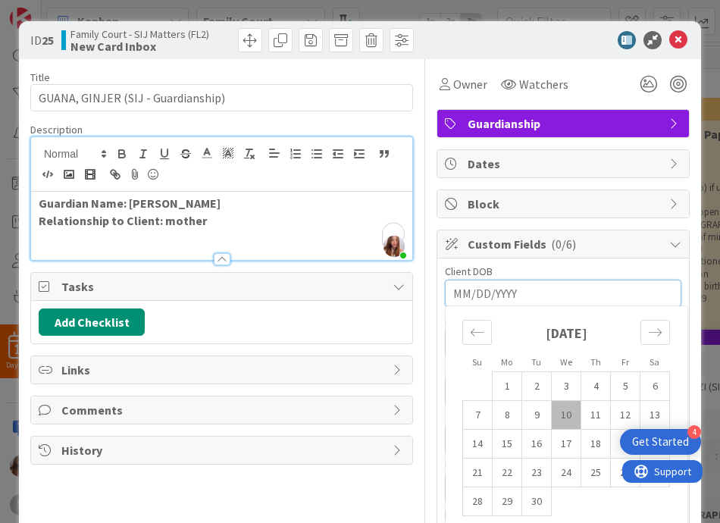
click at [577, 281] on input "MM/DD/YYYY" at bounding box center [563, 293] width 220 height 26
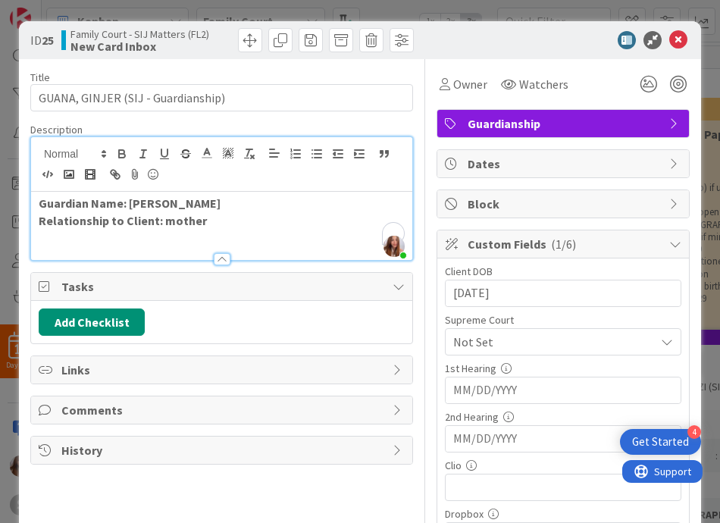
type input "[DATE]"
click at [675, 43] on icon at bounding box center [678, 40] width 18 height 18
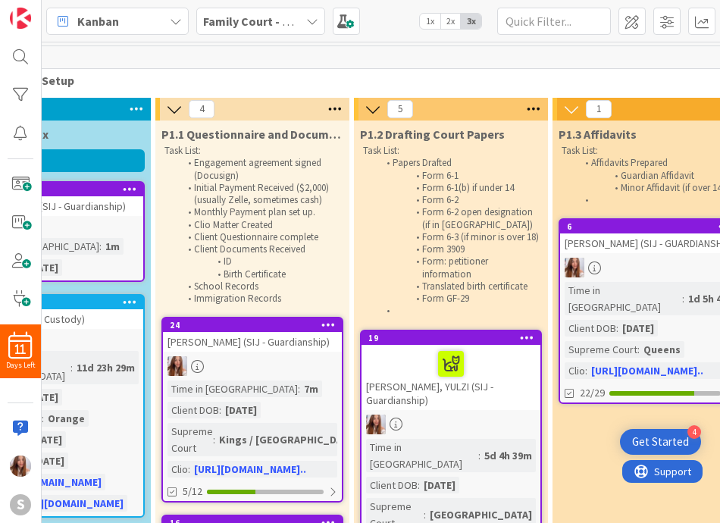
scroll to position [0, 225]
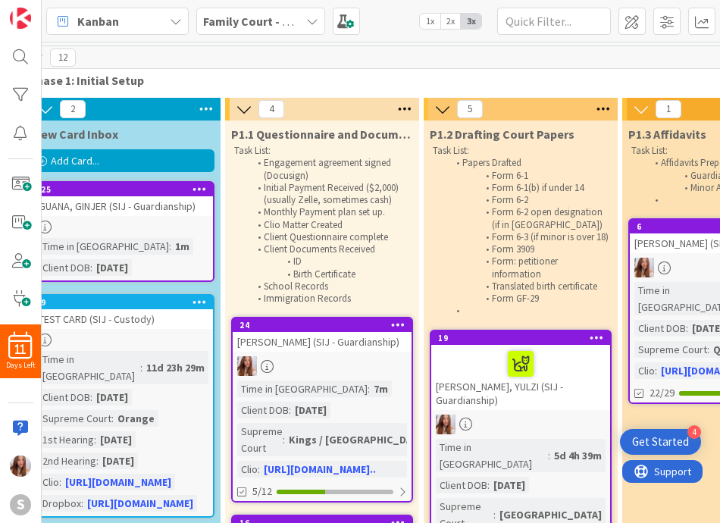
click at [122, 204] on div "GUANA, GINJER (SIJ - Guardianship)" at bounding box center [123, 206] width 179 height 20
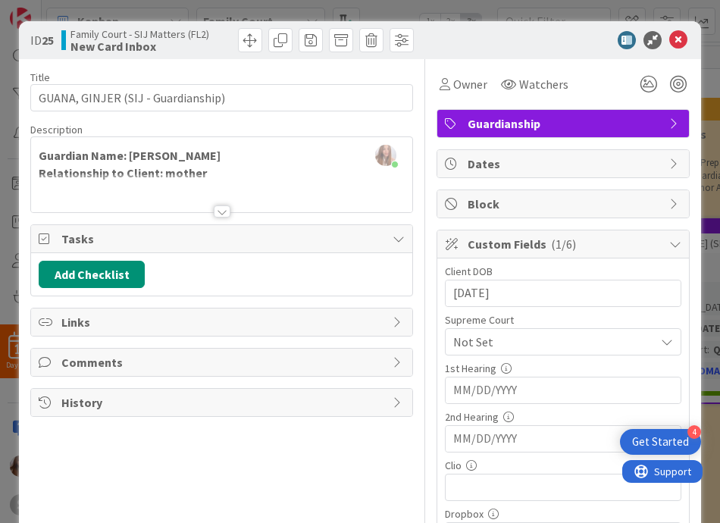
scroll to position [165, 0]
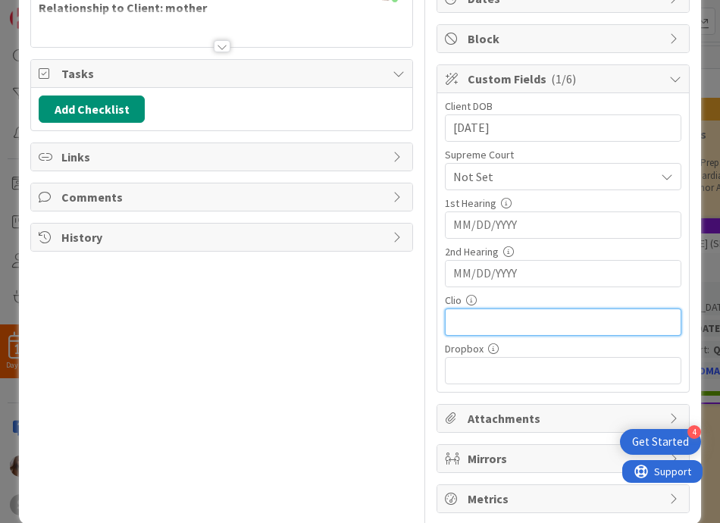
click at [523, 312] on input "text" at bounding box center [563, 321] width 236 height 27
paste input "[URL][DOMAIN_NAME]"
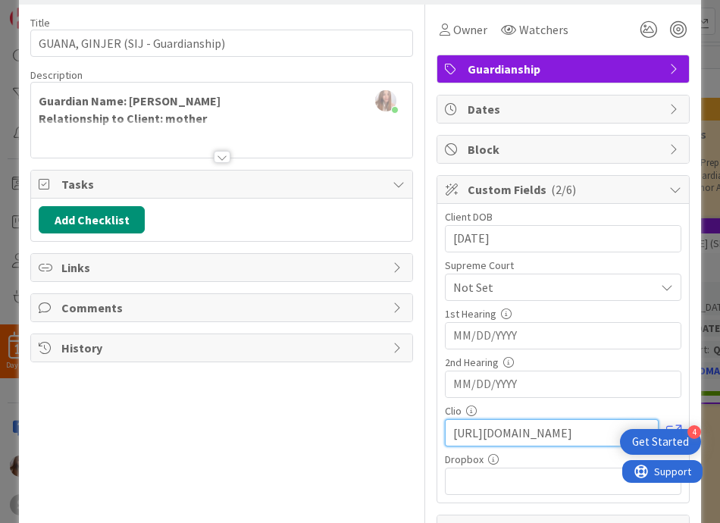
scroll to position [0, 0]
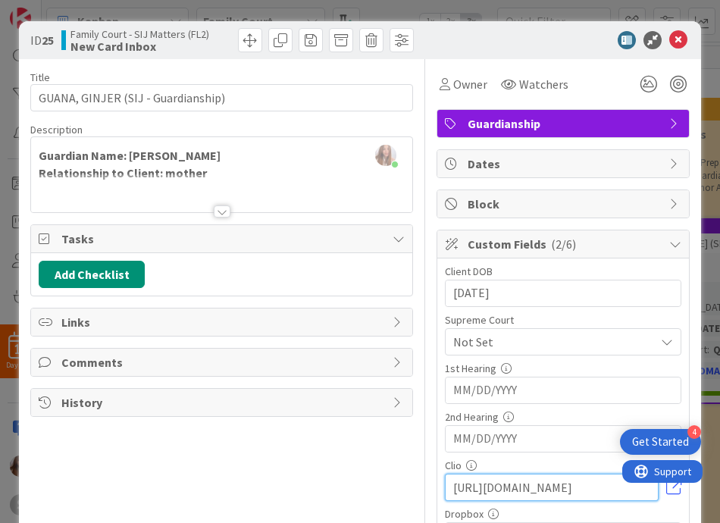
type input "[URL][DOMAIN_NAME]"
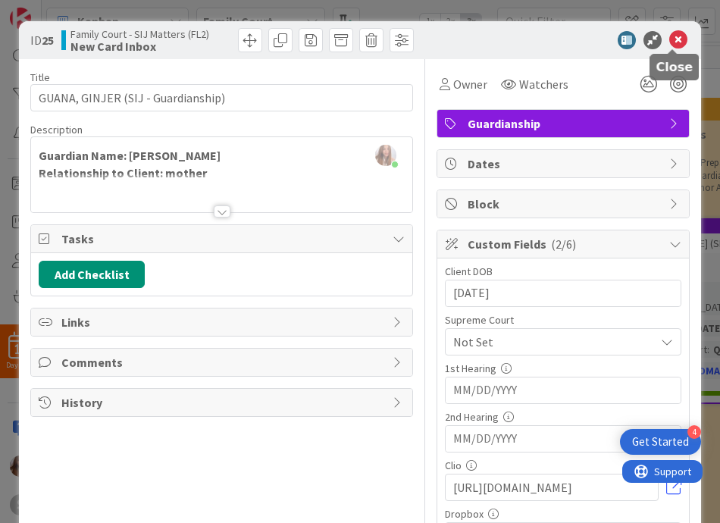
click at [679, 37] on icon at bounding box center [678, 40] width 18 height 18
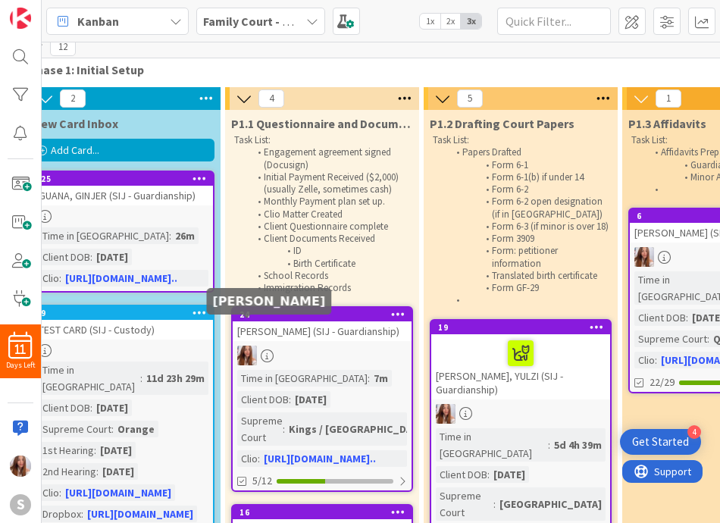
scroll to position [0, 225]
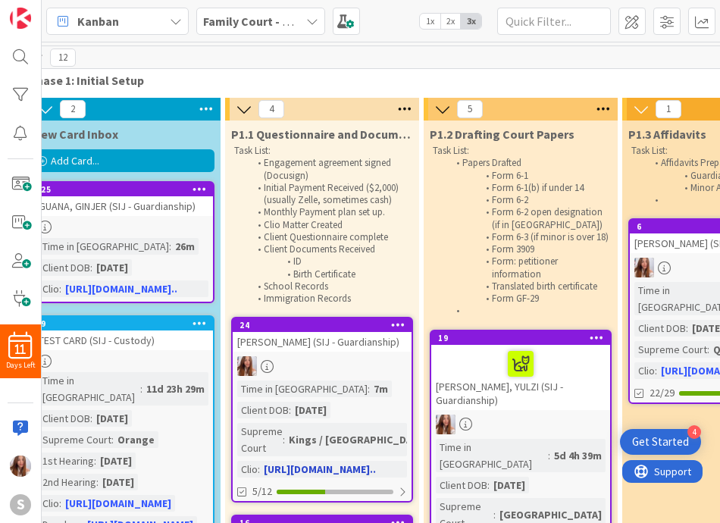
click at [314, 337] on div "[PERSON_NAME] (SIJ - Guardianship)" at bounding box center [322, 342] width 179 height 20
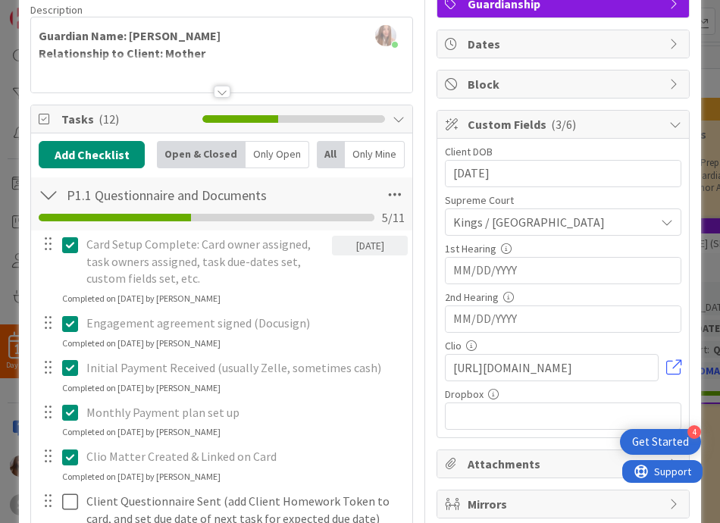
scroll to position [301, 0]
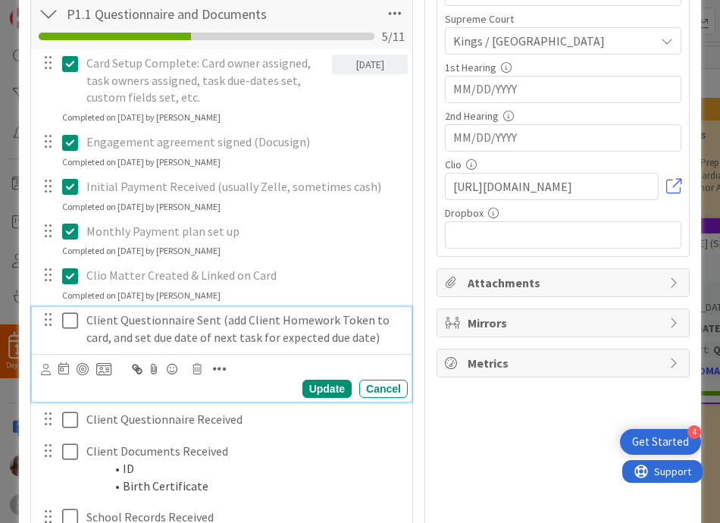
drag, startPoint x: 61, startPoint y: 319, endPoint x: 61, endPoint y: 328, distance: 9.1
click at [62, 319] on icon at bounding box center [70, 320] width 16 height 18
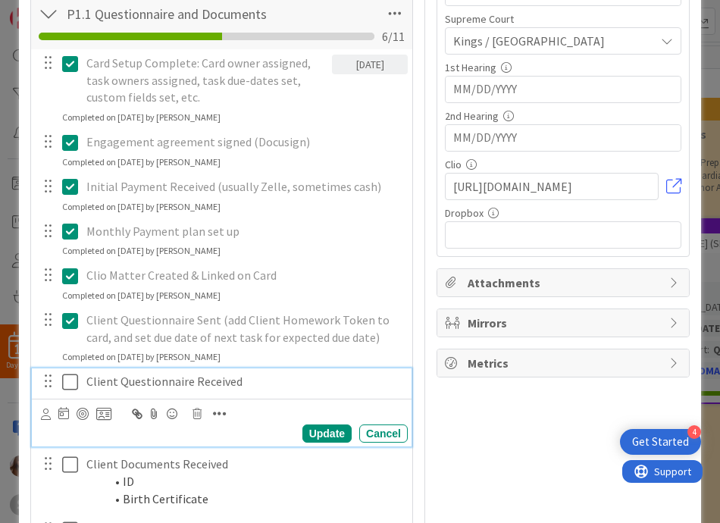
click at [64, 384] on icon at bounding box center [70, 382] width 16 height 18
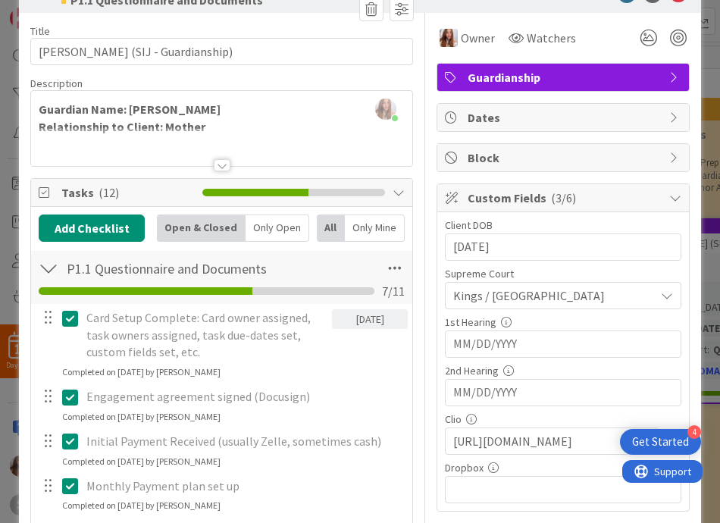
scroll to position [0, 0]
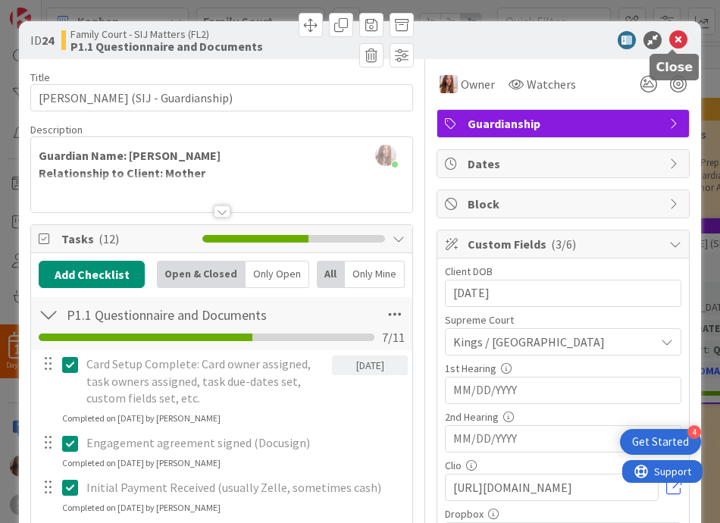
click at [680, 38] on icon at bounding box center [678, 40] width 18 height 18
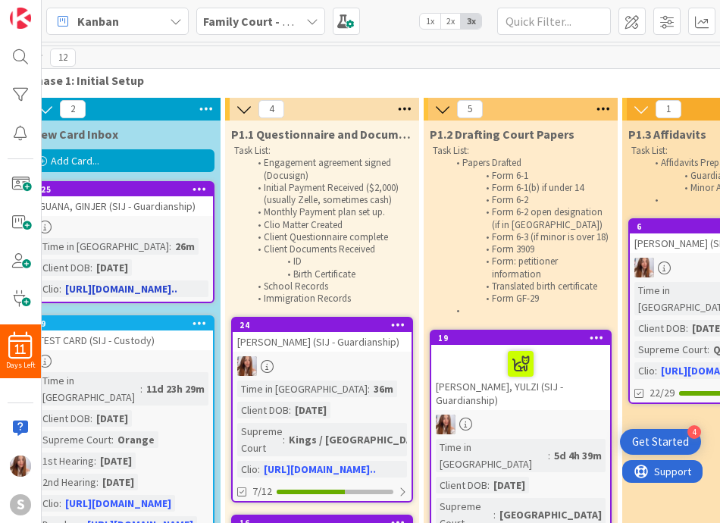
click at [177, 215] on div "GUANA, GINJER (SIJ - Guardianship)" at bounding box center [123, 206] width 179 height 20
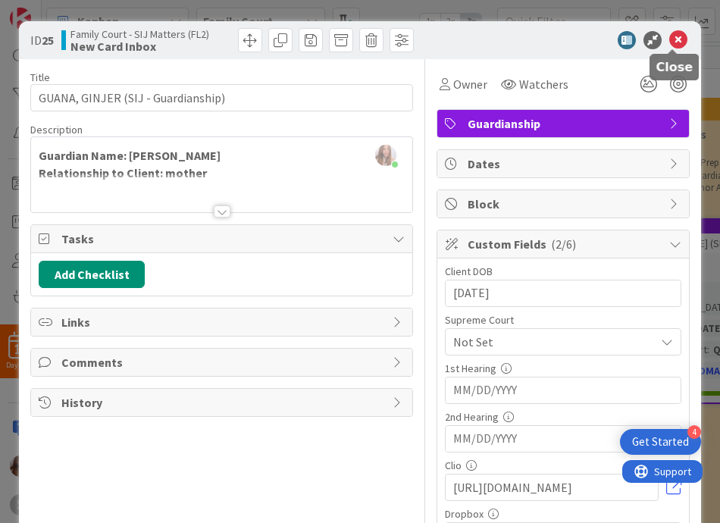
click at [677, 34] on icon at bounding box center [678, 40] width 18 height 18
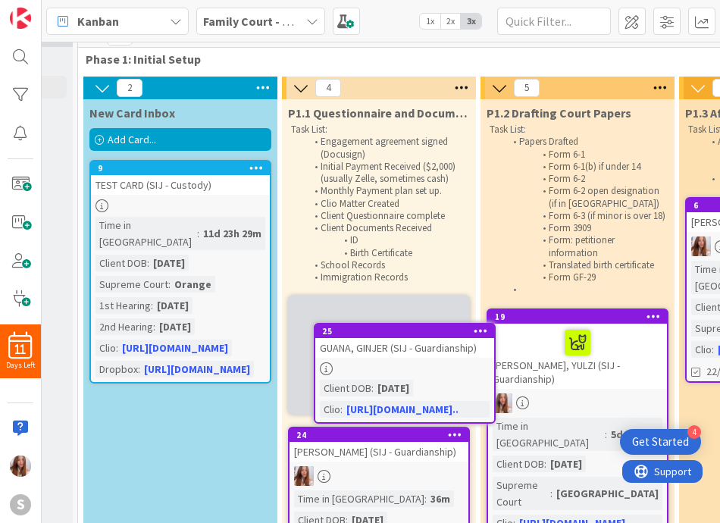
scroll to position [30, 168]
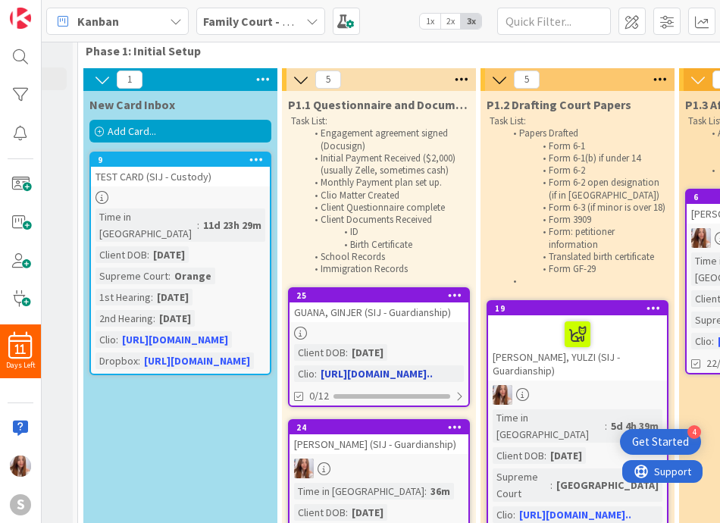
click at [385, 323] on link "25 [PERSON_NAME] (SIJ - Guardianship) Client DOB : [DEMOGRAPHIC_DATA] Clio : [U…" at bounding box center [379, 347] width 182 height 120
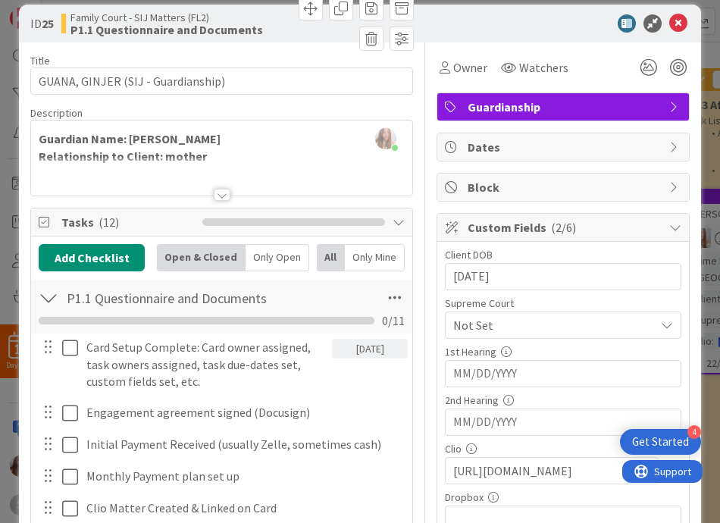
scroll to position [23, 0]
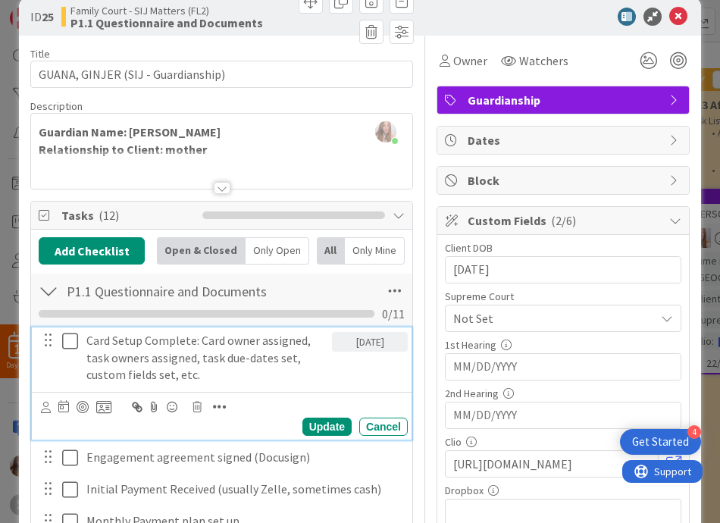
click at [80, 344] on div "Card Setup Complete: Card owner assigned, task owners assigned, task due-dates …" at bounding box center [206, 357] width 252 height 61
click at [70, 345] on icon at bounding box center [70, 341] width 16 height 18
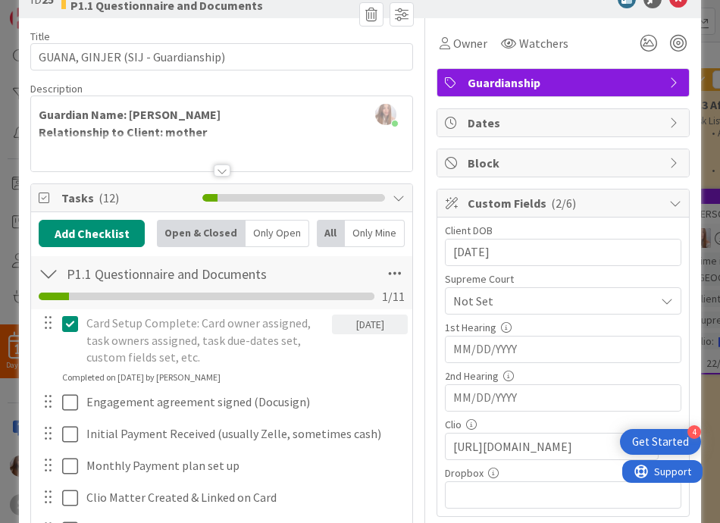
scroll to position [62, 0]
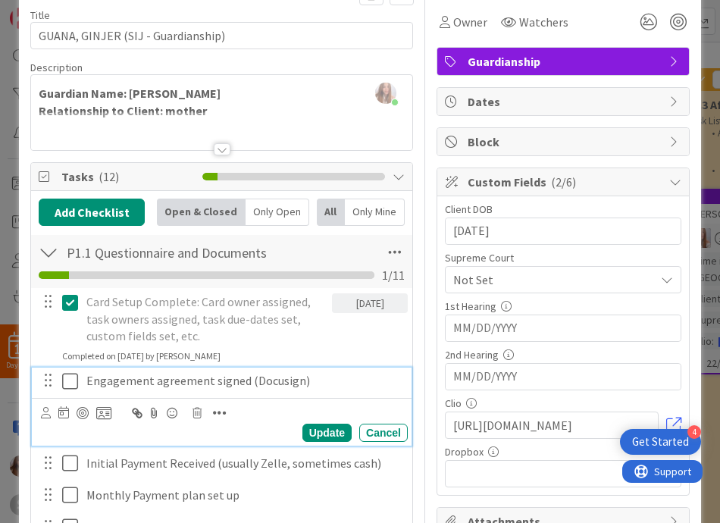
click at [62, 376] on icon at bounding box center [70, 381] width 16 height 18
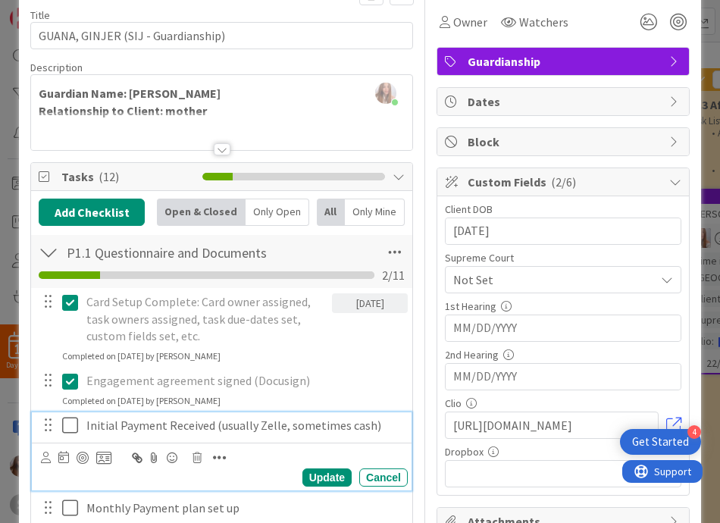
click at [67, 428] on icon at bounding box center [70, 425] width 16 height 18
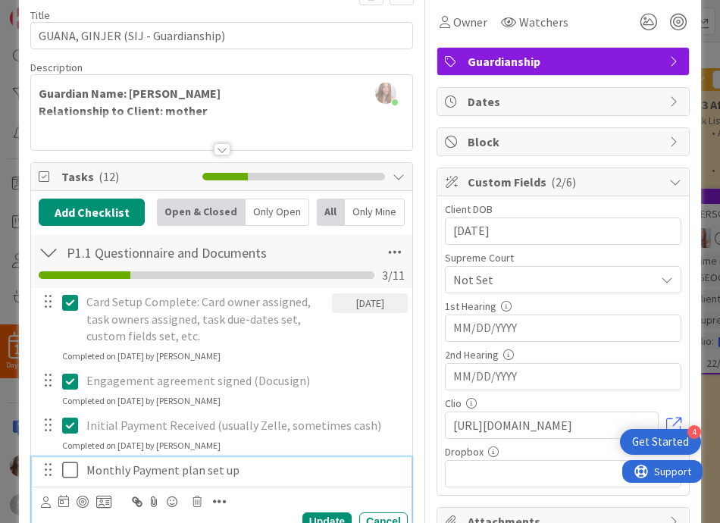
click at [67, 463] on icon at bounding box center [70, 470] width 16 height 18
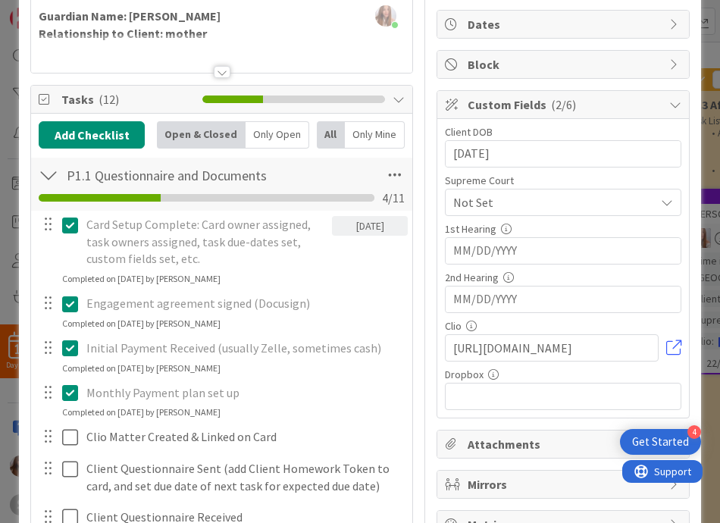
scroll to position [139, 0]
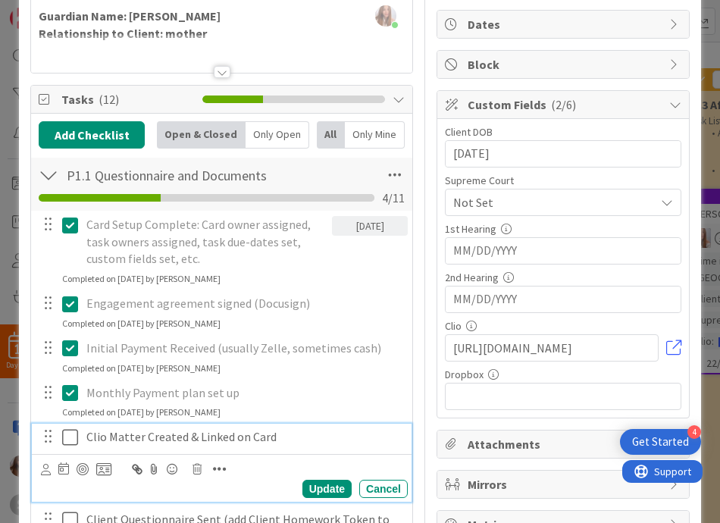
click at [67, 441] on icon at bounding box center [70, 437] width 16 height 18
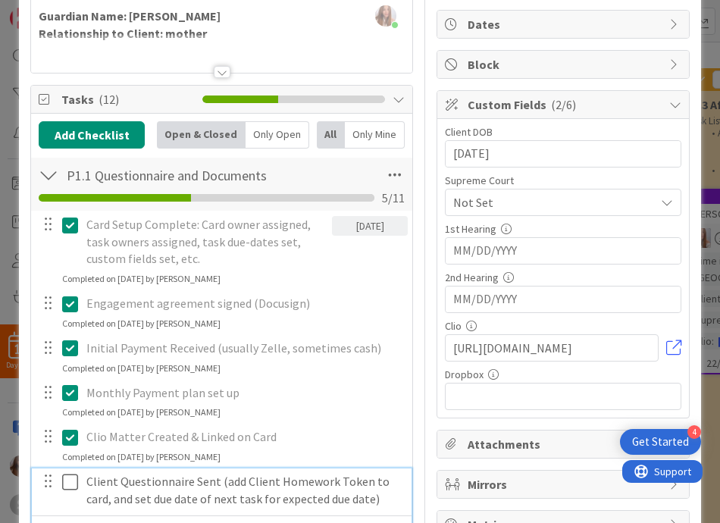
click at [69, 487] on icon at bounding box center [70, 482] width 16 height 18
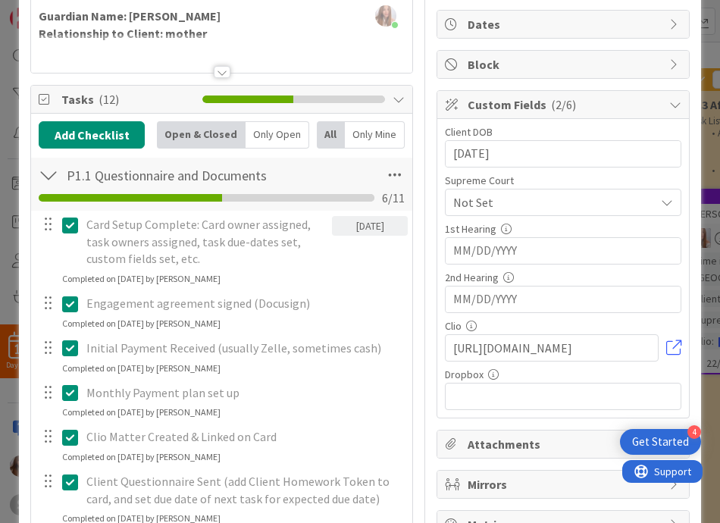
scroll to position [293, 0]
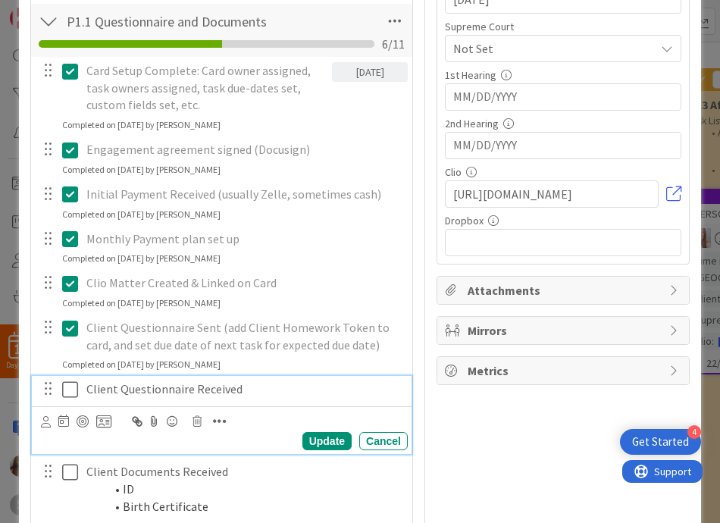
click at [62, 385] on icon at bounding box center [70, 389] width 16 height 18
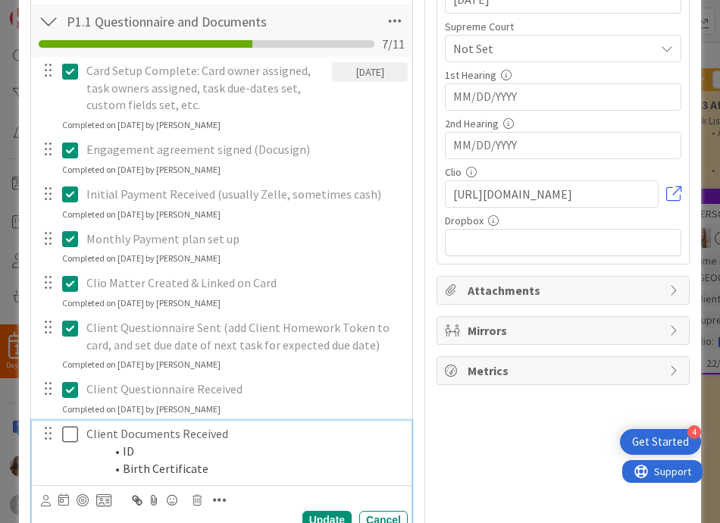
click at [62, 436] on icon at bounding box center [70, 434] width 16 height 18
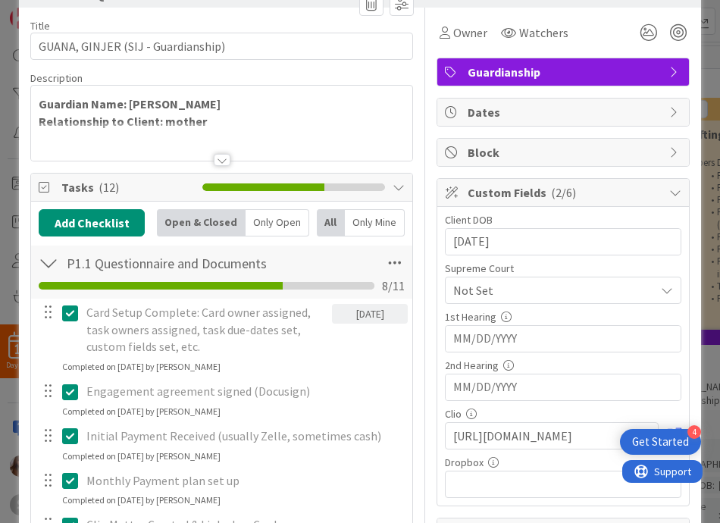
scroll to position [17, 0]
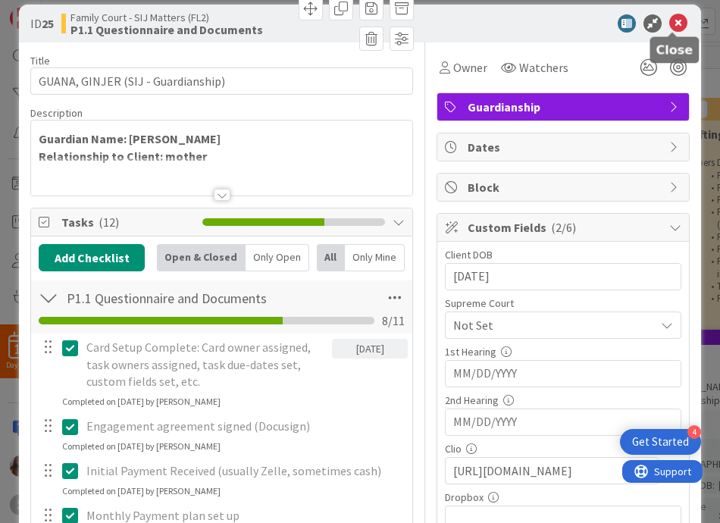
click at [678, 21] on icon at bounding box center [678, 23] width 18 height 18
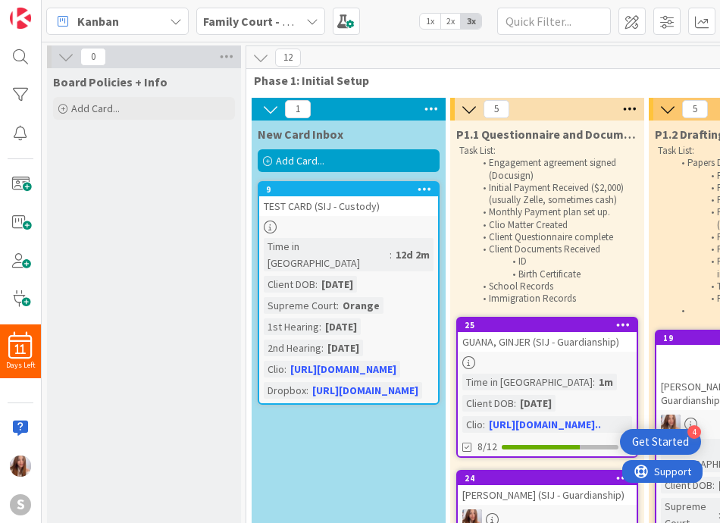
click at [296, 162] on span "Add Card..." at bounding box center [300, 161] width 48 height 14
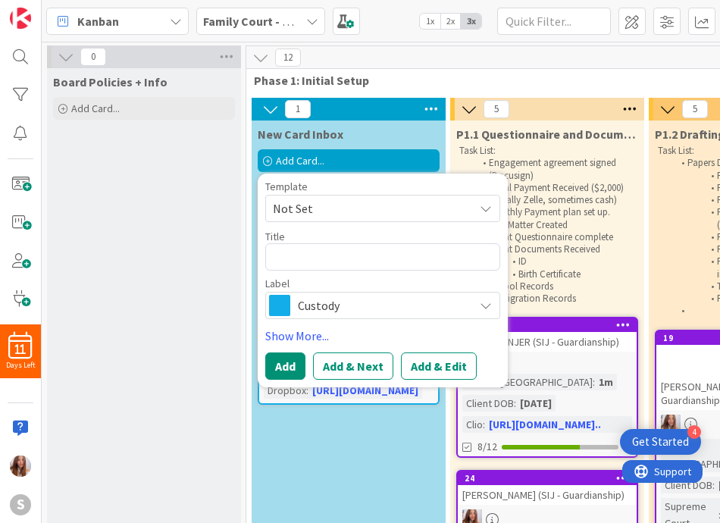
click at [403, 308] on span "Custody" at bounding box center [382, 305] width 168 height 21
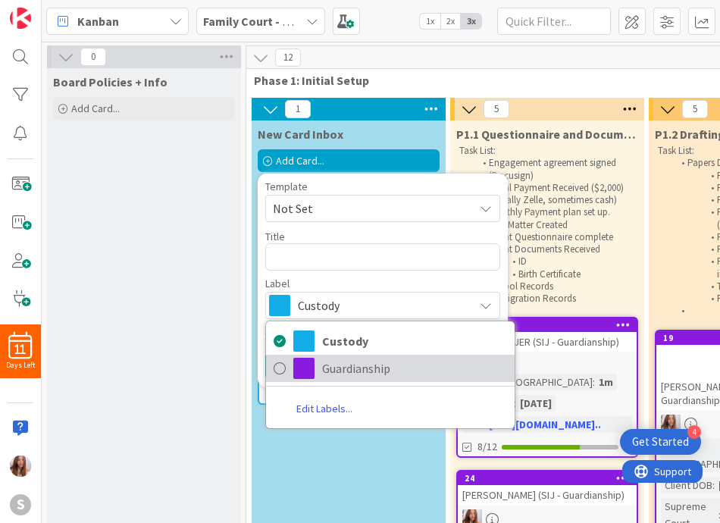
click at [380, 359] on span "Guardianship" at bounding box center [414, 368] width 185 height 23
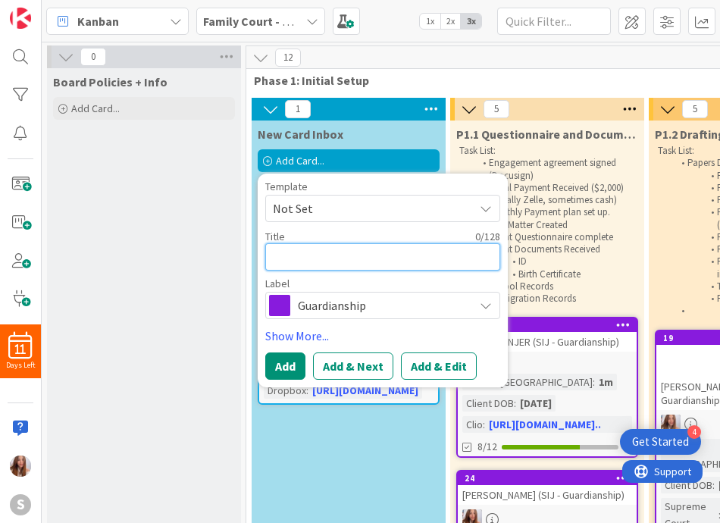
click at [355, 256] on textarea at bounding box center [382, 256] width 235 height 27
click at [411, 203] on span "Not Set" at bounding box center [367, 209] width 189 height 20
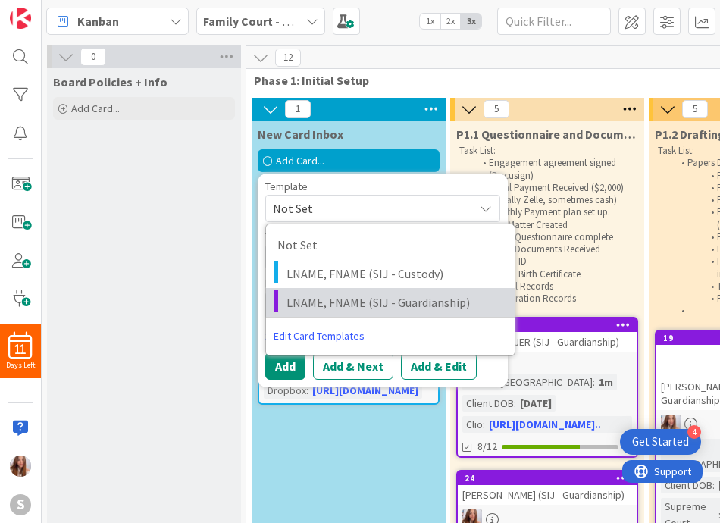
click at [408, 291] on link "LNAME, FNAME (SIJ - Guardianship)" at bounding box center [390, 302] width 249 height 29
type textarea "x"
type textarea "LNAME, FNAME (SIJ - Guardianship)"
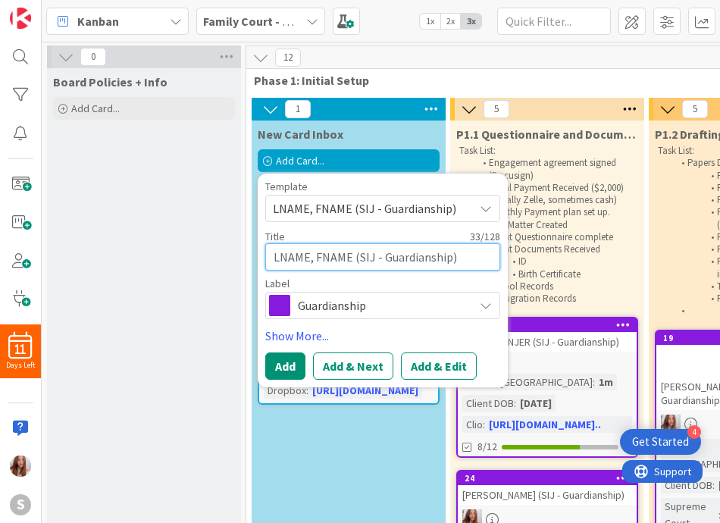
drag, startPoint x: 351, startPoint y: 257, endPoint x: 267, endPoint y: 251, distance: 83.6
click at [267, 251] on textarea "LNAME, FNAME (SIJ - Guardianship)" at bounding box center [382, 256] width 235 height 27
type textarea "x"
type textarea "(SIJ - Guardianship)"
type textarea "x"
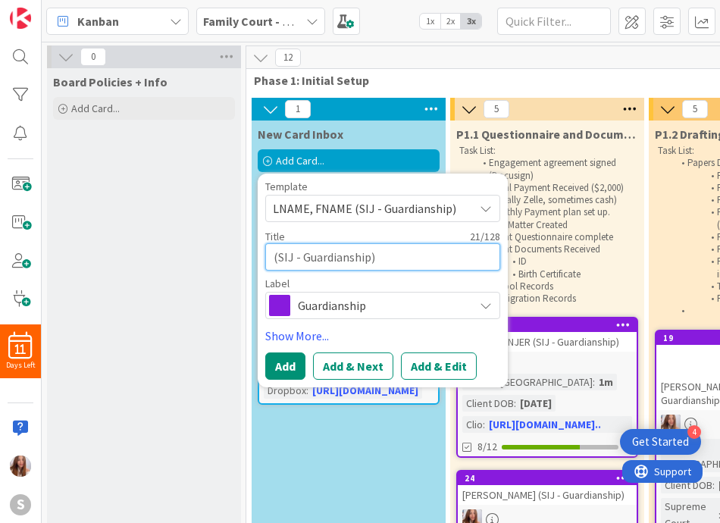
type textarea "D (SIJ - Guardianship)"
type textarea "x"
type textarea "Di (SIJ - Guardianship)"
type textarea "x"
type textarea "Dia (SIJ - Guardianship)"
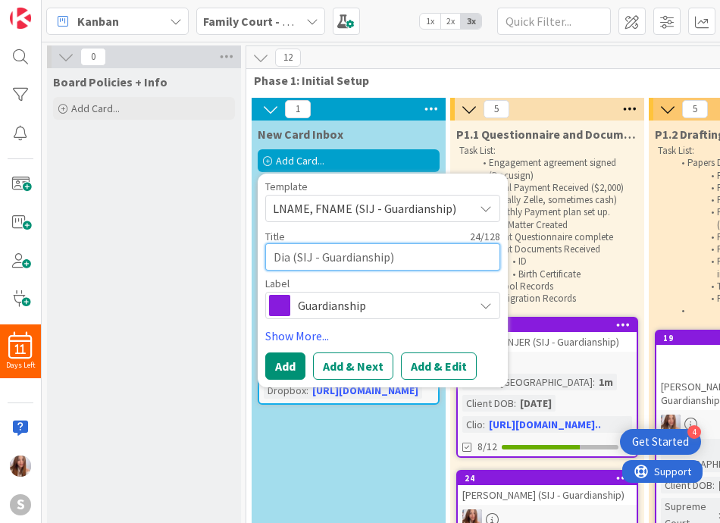
type textarea "x"
type textarea "Diaz (SIJ - Guardianship)"
type textarea "x"
type textarea "Diaz, (SIJ - Guardianship)"
type textarea "x"
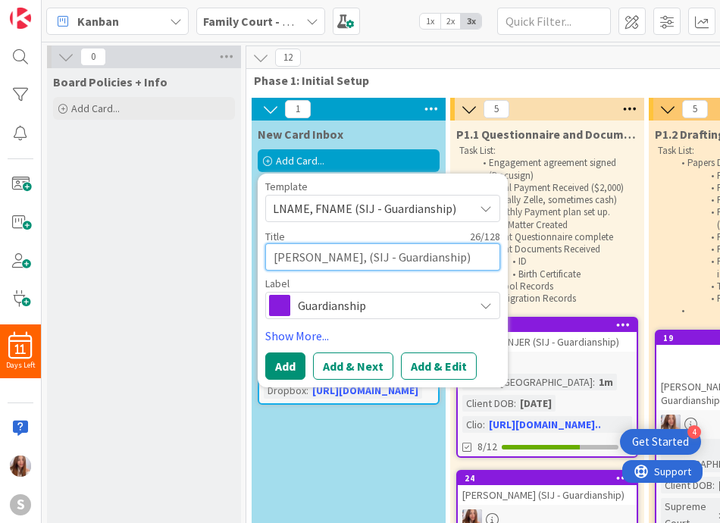
type textarea "Diaz, (SIJ - Guardianship)"
type textarea "x"
type textarea "Diaz, H (SIJ - Guardianship)"
type textarea "x"
type textarea "Diaz, Ha (SIJ - Guardianship)"
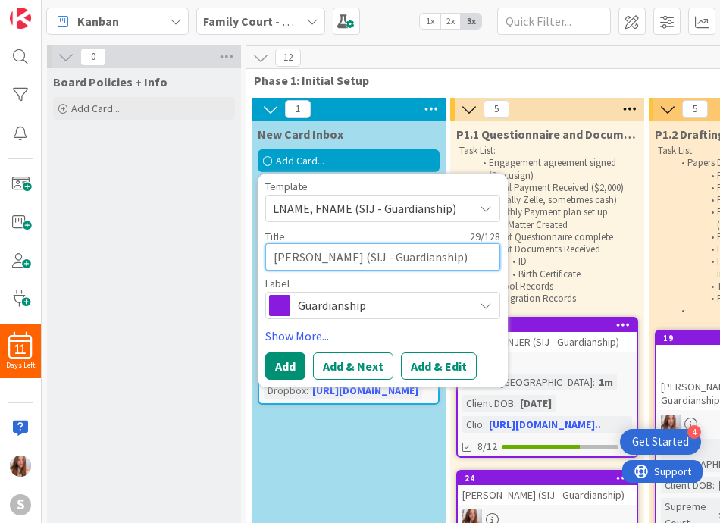
type textarea "x"
type textarea "Diaz, Har (SIJ - Guardianship)"
type textarea "x"
type textarea "Diaz, Hari (SIJ - Guardianship)"
type textarea "x"
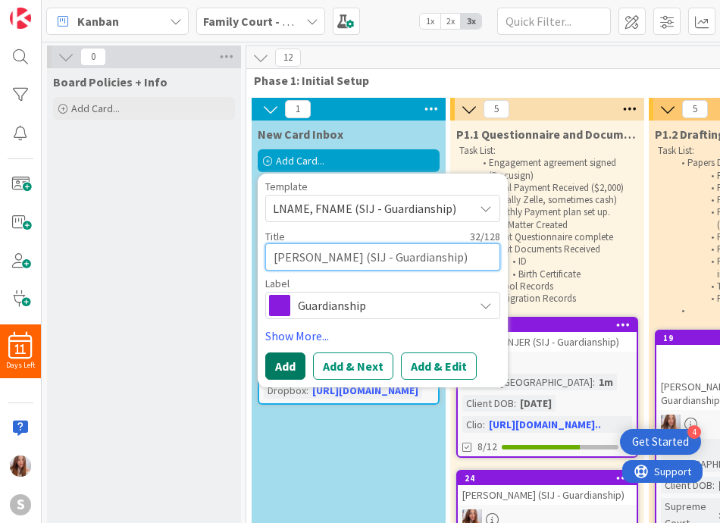
type textarea "Diaz, Harim (SIJ - Guardianship)"
click at [295, 371] on button "Add" at bounding box center [285, 365] width 40 height 27
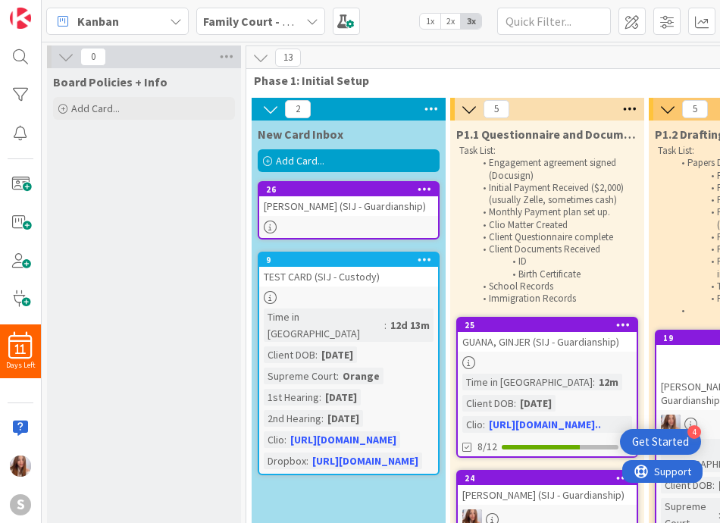
click at [331, 221] on div at bounding box center [348, 226] width 179 height 13
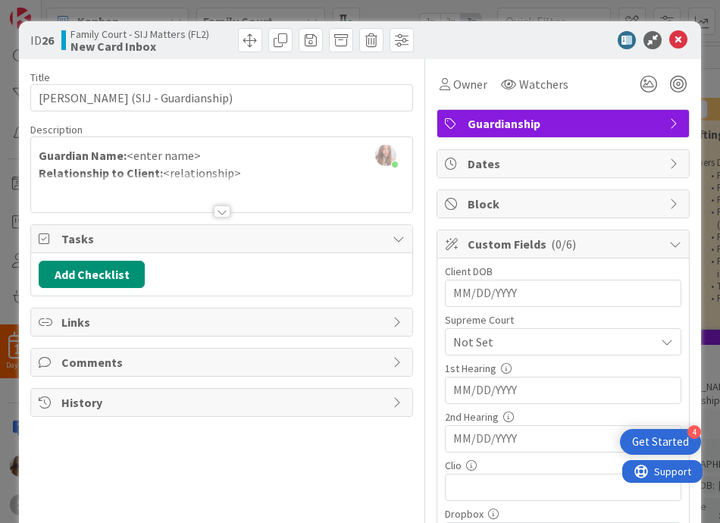
click at [547, 292] on input "MM/DD/YYYY" at bounding box center [563, 293] width 220 height 26
type input "08/30/2007"
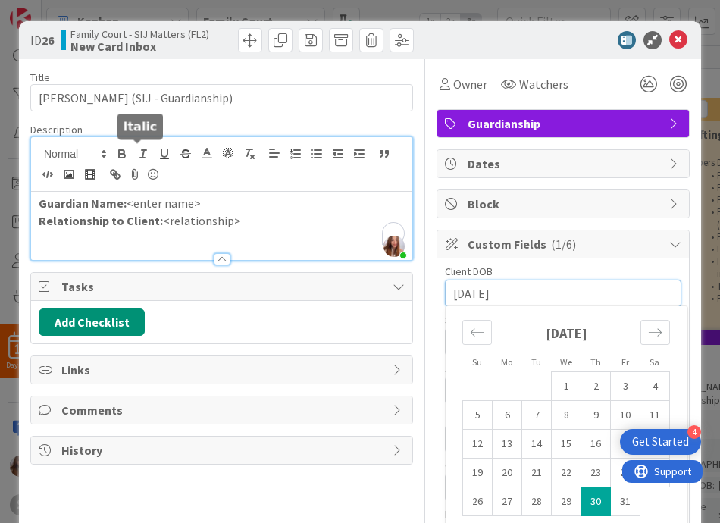
drag, startPoint x: 186, startPoint y: 158, endPoint x: 153, endPoint y: 186, distance: 43.5
click at [145, 183] on div "[PERSON_NAME] just joined Guardian Name: <enter name> Relationship to Client: <…" at bounding box center [221, 198] width 381 height 123
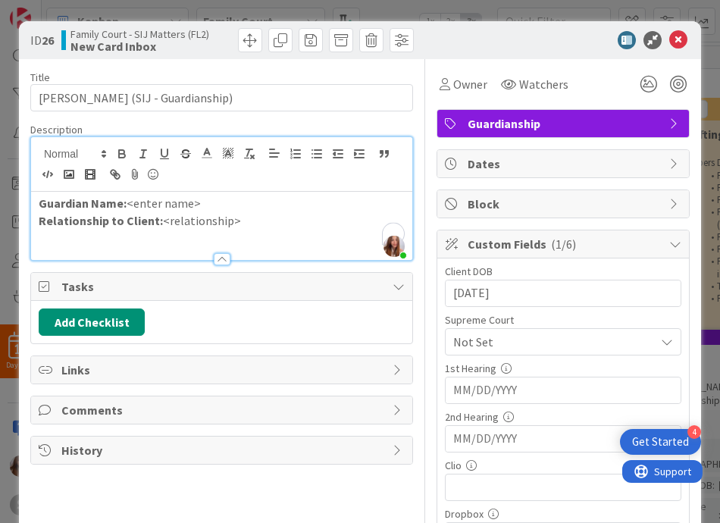
click at [199, 197] on p "Guardian Name: <enter name>" at bounding box center [222, 203] width 366 height 17
drag, startPoint x: 204, startPoint y: 200, endPoint x: 124, endPoint y: 209, distance: 80.1
click at [124, 209] on p "Guardian Name: <enter name>" at bounding box center [222, 203] width 366 height 17
click at [247, 227] on p "Relationship to Client: <relationship>" at bounding box center [222, 220] width 366 height 17
click at [499, 345] on span "Not Set" at bounding box center [550, 341] width 194 height 21
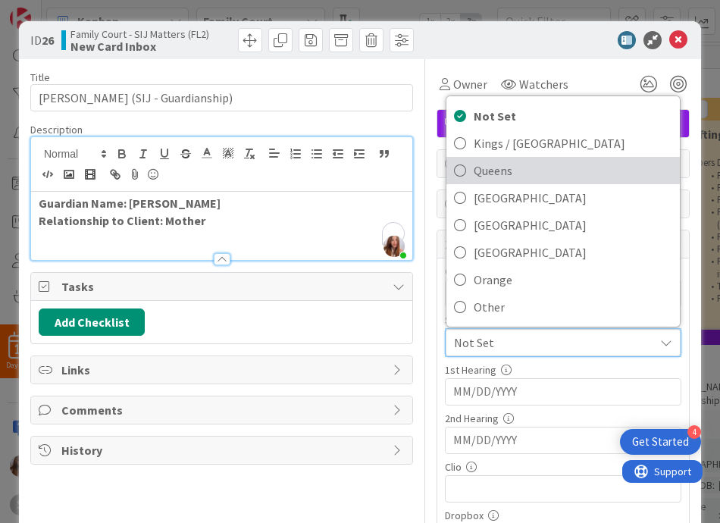
click at [508, 178] on span "Queens" at bounding box center [573, 170] width 199 height 23
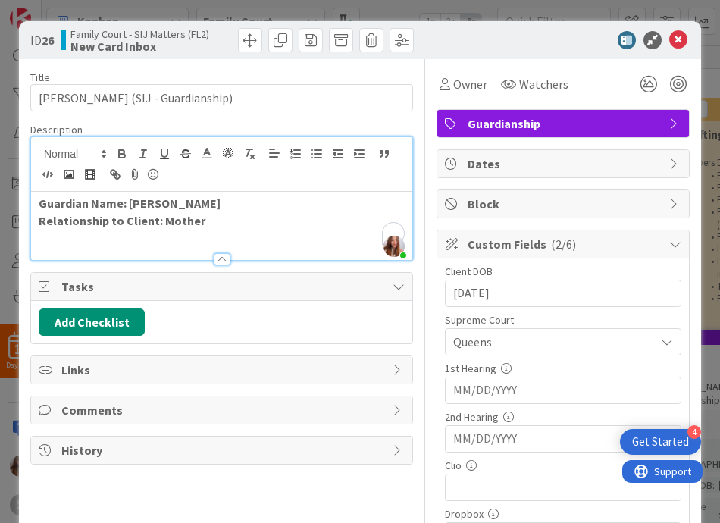
click at [491, 386] on input "MM/DD/YYYY" at bounding box center [563, 390] width 220 height 26
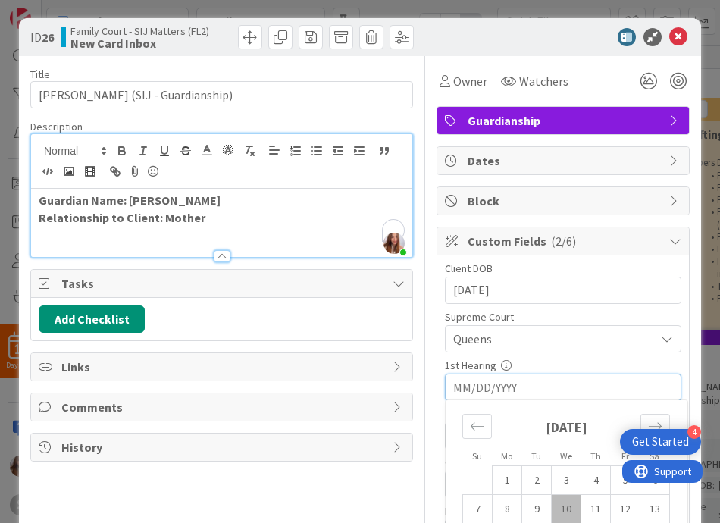
scroll to position [26, 0]
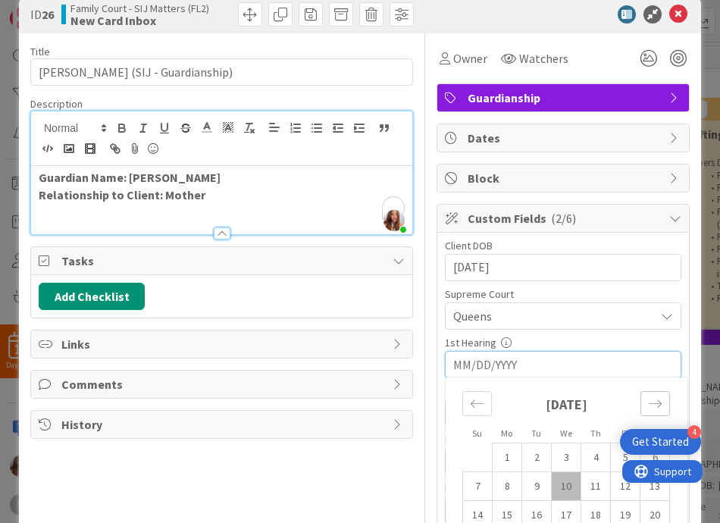
click at [642, 411] on div "Move forward to switch to the next month." at bounding box center [655, 403] width 30 height 25
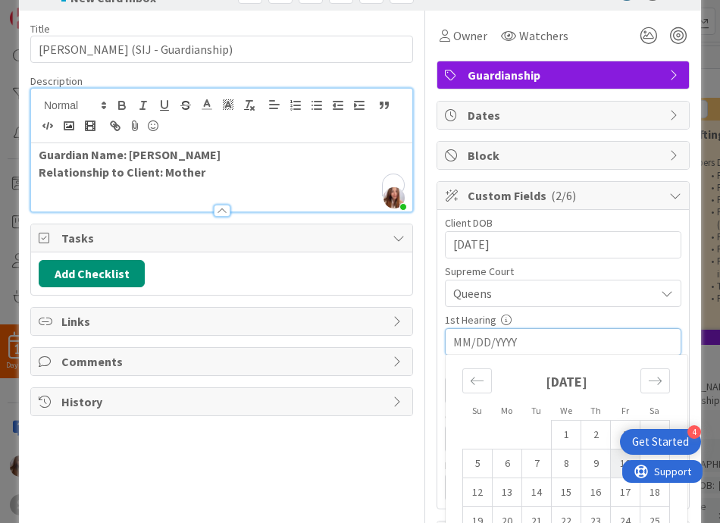
scroll to position [70, 0]
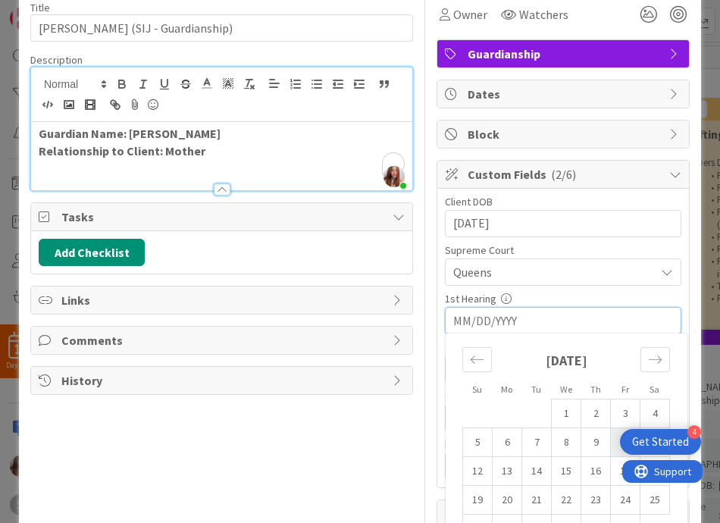
click at [613, 449] on td "10" at bounding box center [626, 442] width 30 height 29
click at [530, 325] on input "10/10/2025" at bounding box center [563, 321] width 220 height 26
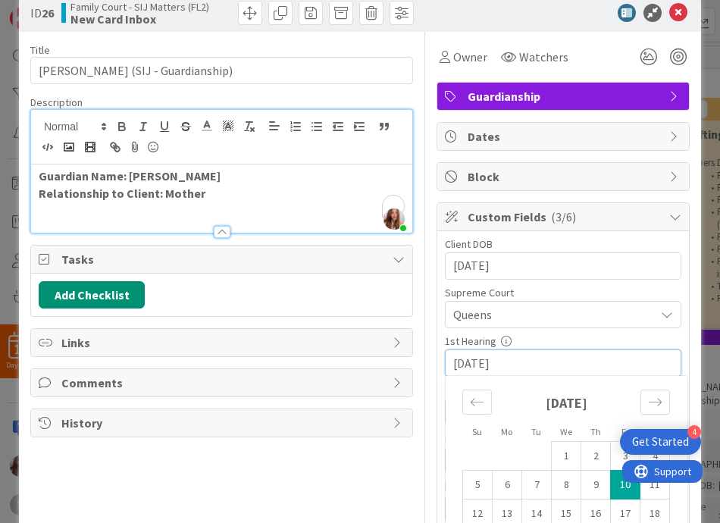
scroll to position [0, 0]
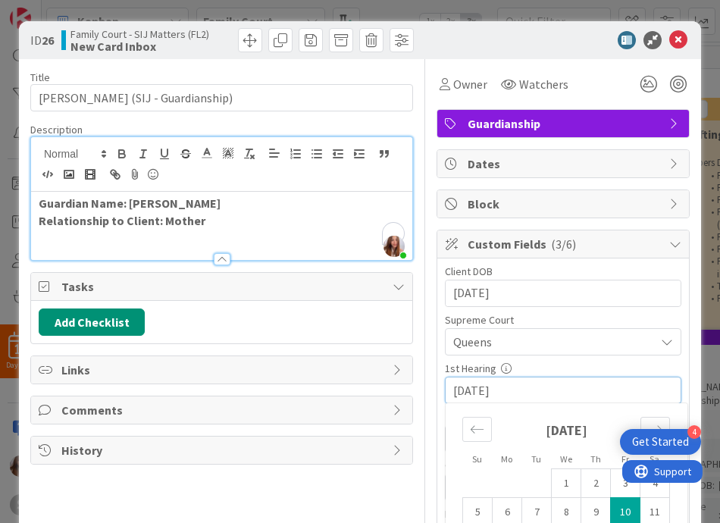
click at [475, 395] on input "10/10/2025" at bounding box center [563, 390] width 220 height 26
click at [470, 392] on input "10/10/2025" at bounding box center [563, 390] width 220 height 26
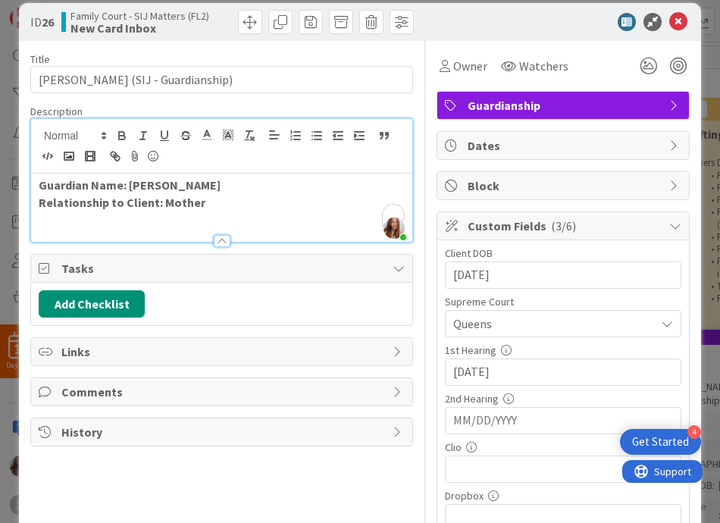
scroll to position [39, 0]
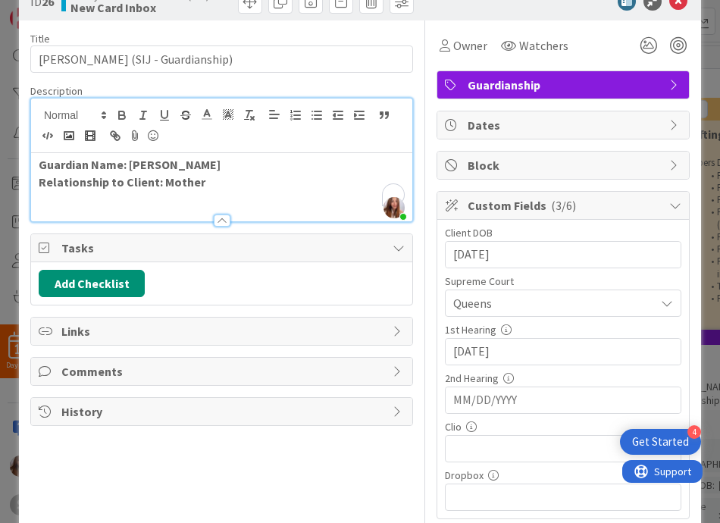
type input "10/20/2025"
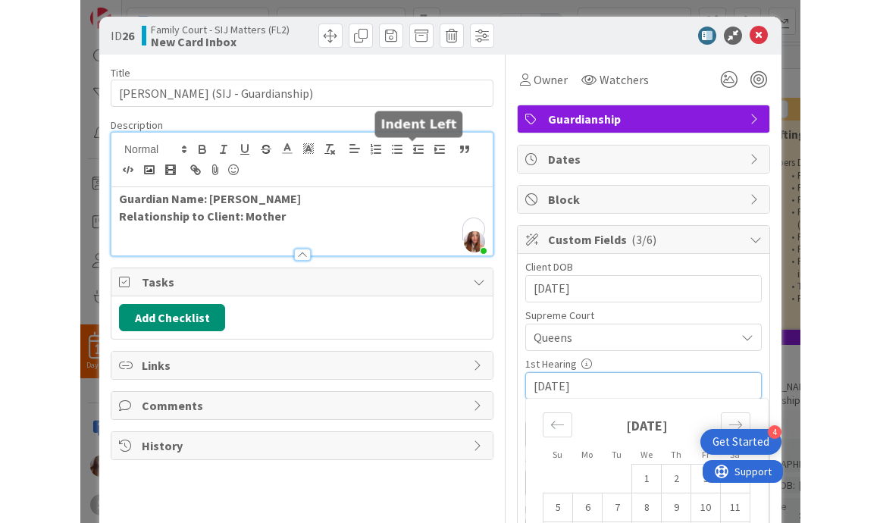
scroll to position [0, 0]
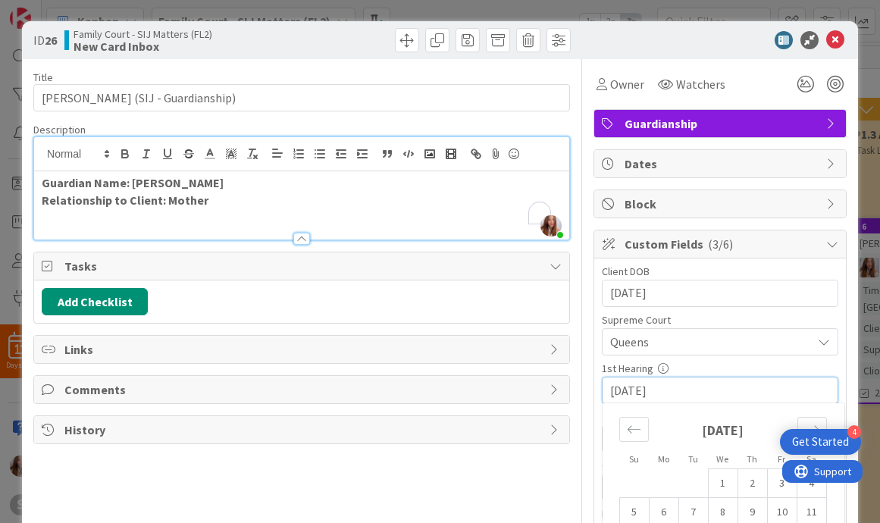
click at [671, 387] on input "10/20/2025" at bounding box center [720, 390] width 220 height 26
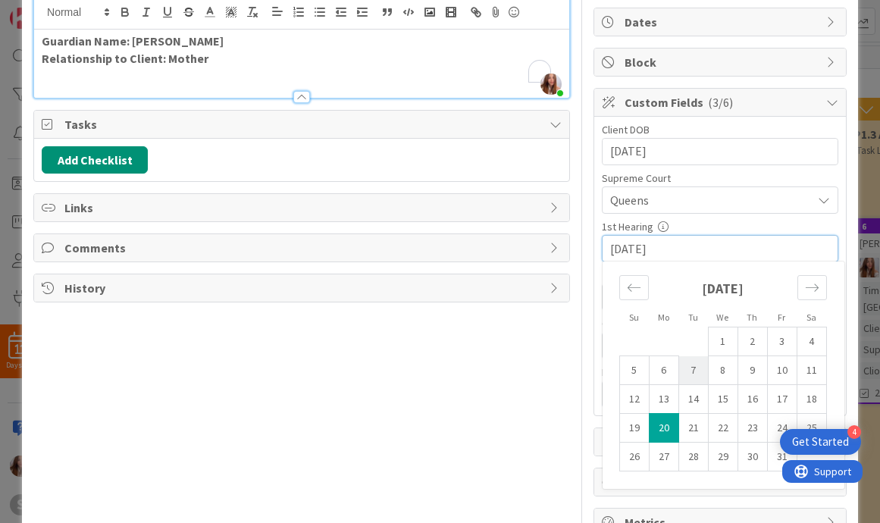
scroll to position [164, 0]
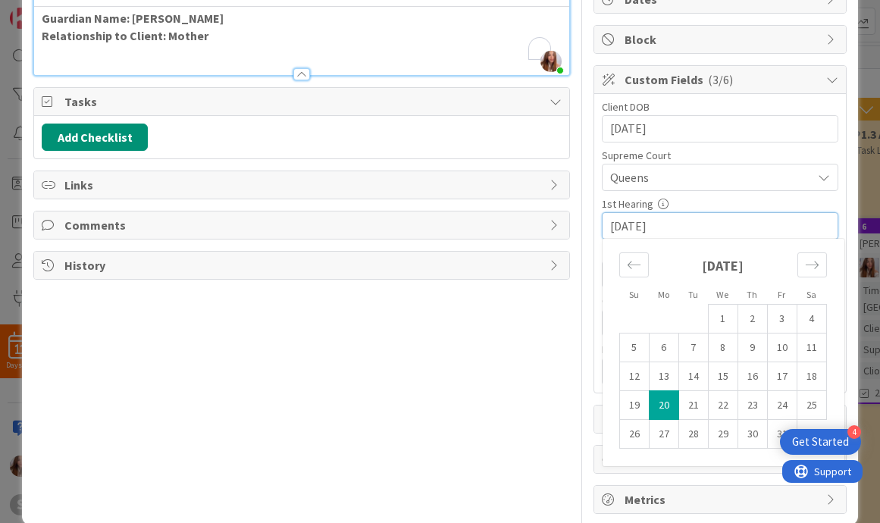
click at [658, 405] on td "20" at bounding box center [664, 405] width 30 height 29
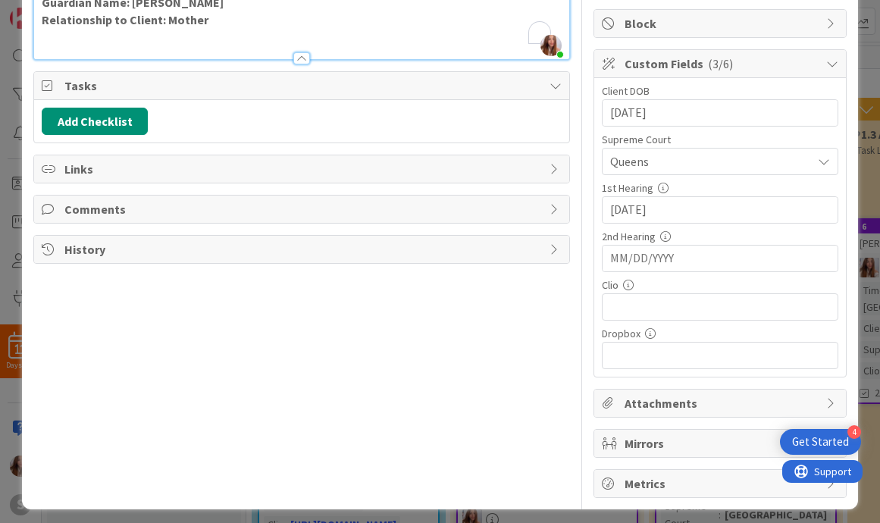
scroll to position [188, 0]
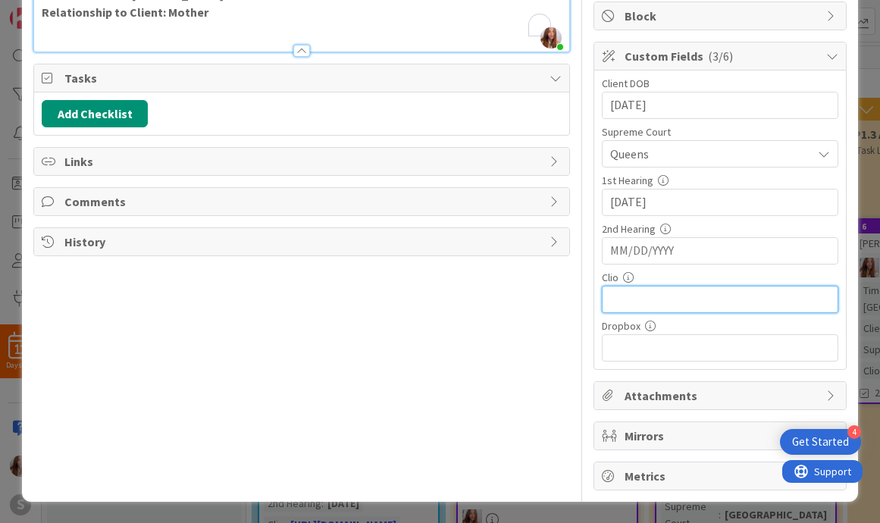
click at [659, 298] on input "text" at bounding box center [720, 299] width 236 height 27
paste input "https://app.clio.com/nc/#/matters/1728621166"
type input "https://app.clio.com/nc/#/matters/1728621166"
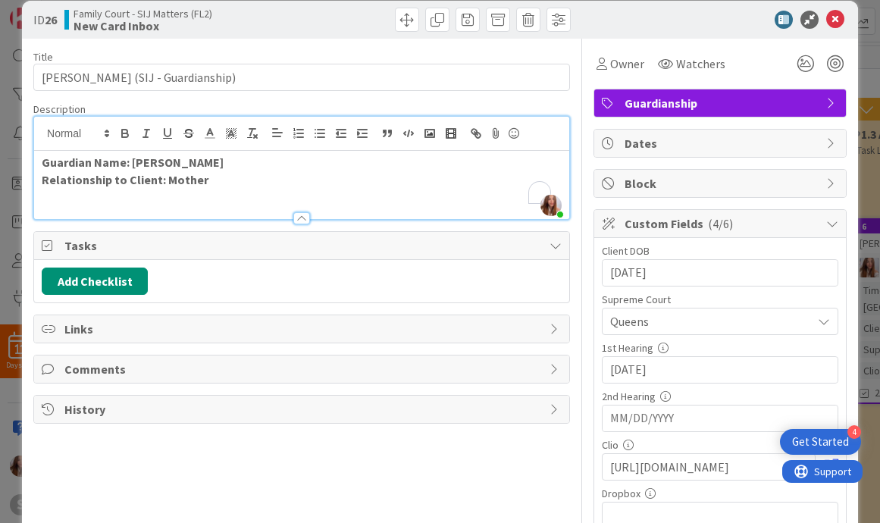
scroll to position [0, 0]
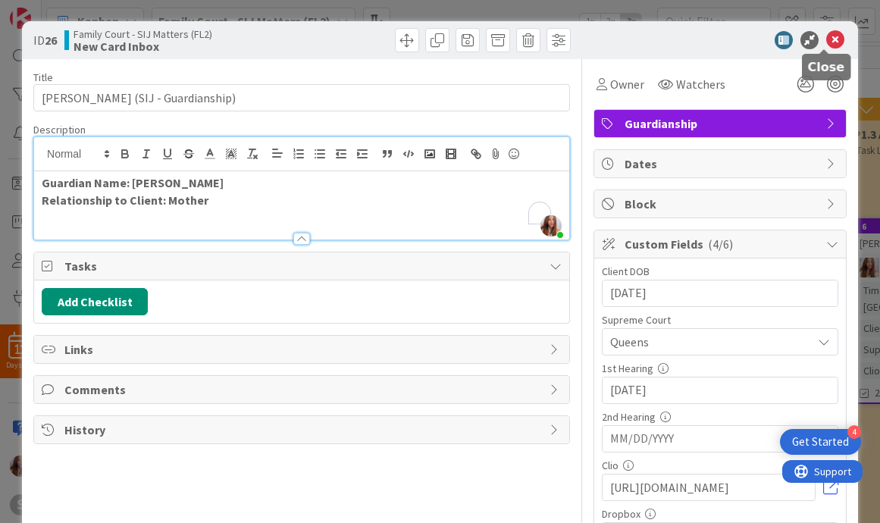
click at [719, 46] on icon at bounding box center [835, 40] width 18 height 18
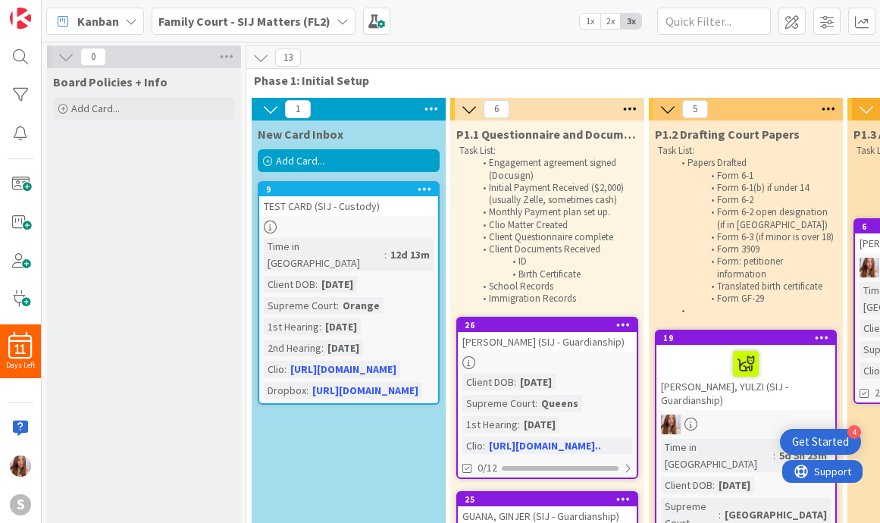
drag, startPoint x: 350, startPoint y: 194, endPoint x: 708, endPoint y: 1, distance: 407.1
